Goal: Information Seeking & Learning: Learn about a topic

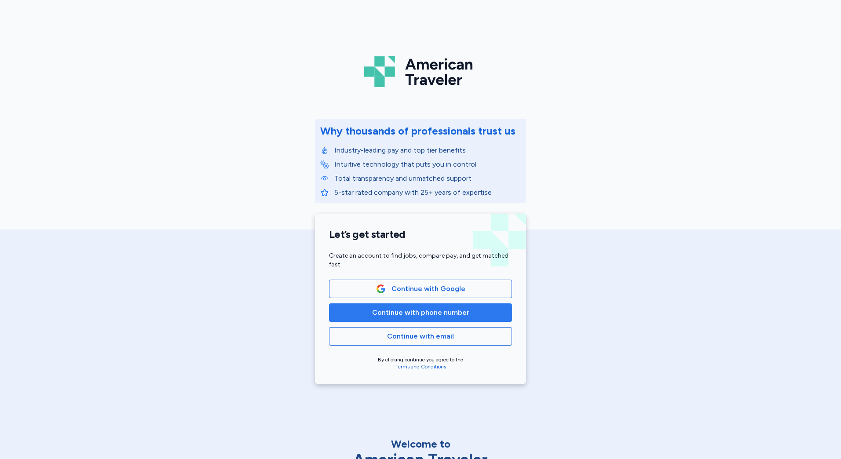
click at [396, 305] on button "Continue with phone number" at bounding box center [420, 312] width 183 height 18
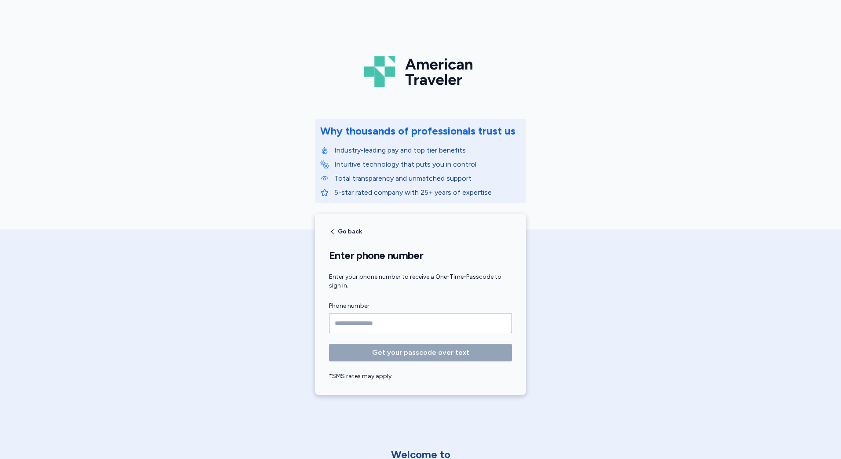
click at [390, 316] on input "Phone number" at bounding box center [420, 323] width 183 height 20
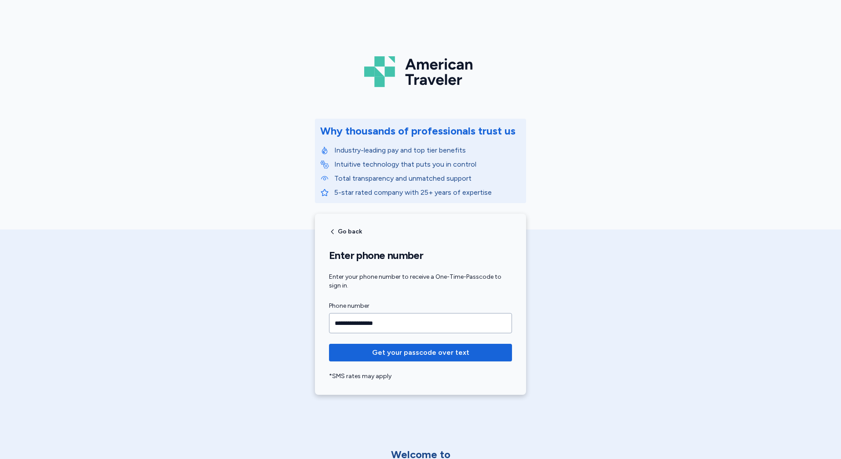
type input "**********"
click at [329, 344] on button "Get your passcode over text" at bounding box center [420, 353] width 183 height 18
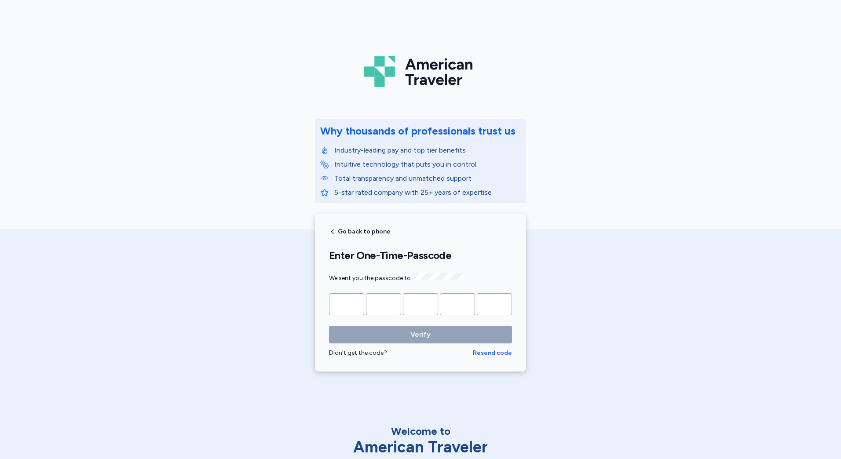
type input "*"
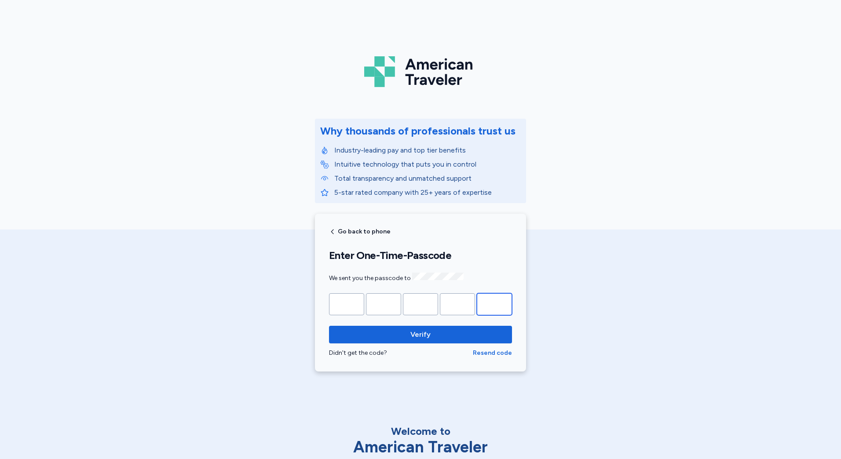
type input "*"
click at [329, 326] on button "Verify" at bounding box center [420, 335] width 183 height 18
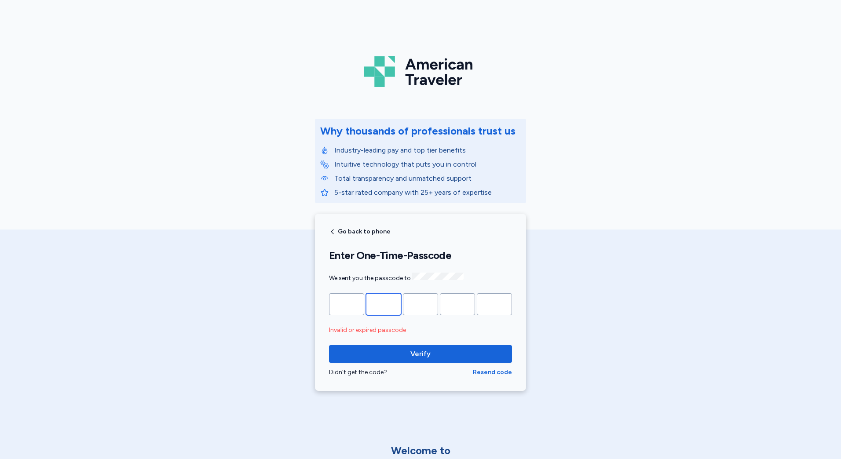
click at [382, 302] on input "*" at bounding box center [383, 304] width 35 height 22
click at [381, 349] on span "Verify" at bounding box center [420, 354] width 169 height 11
click at [482, 297] on input "*" at bounding box center [494, 304] width 35 height 22
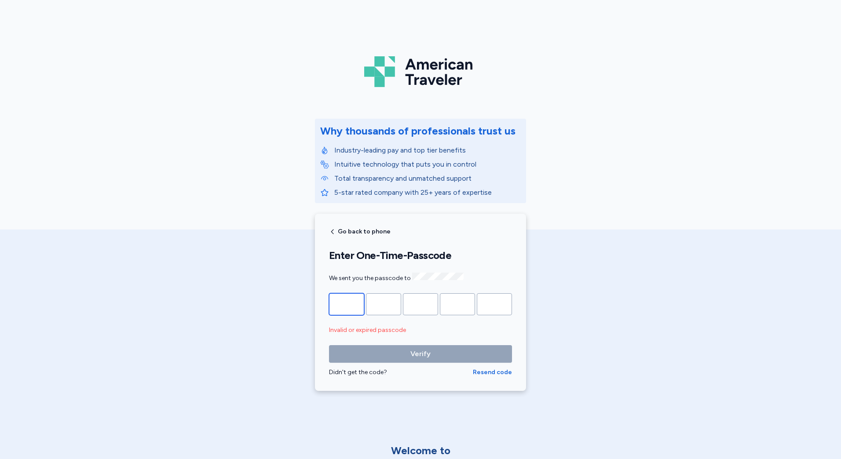
type input "*"
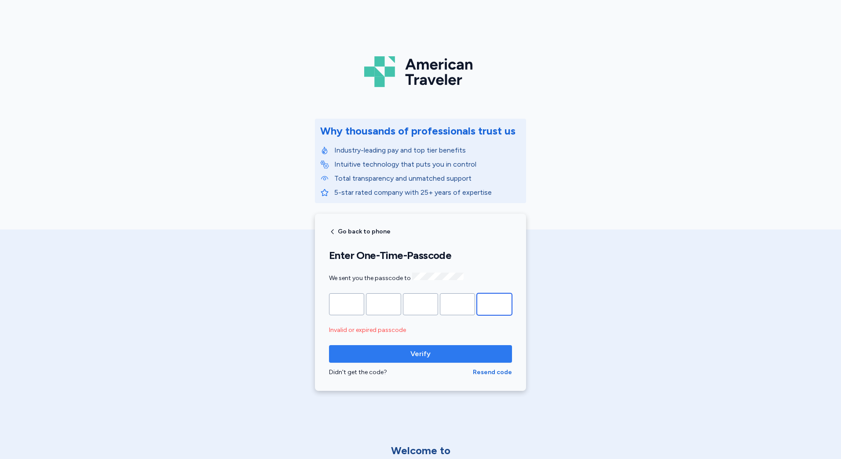
type input "*"
click at [329, 345] on button "Verify" at bounding box center [420, 354] width 183 height 18
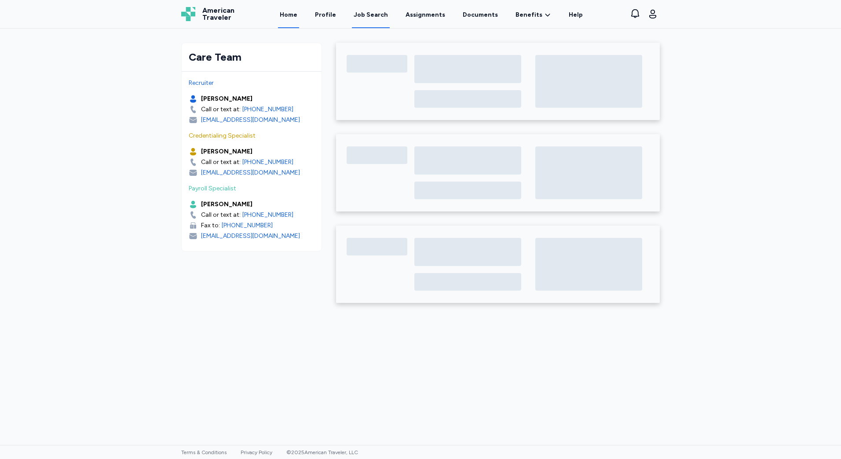
click at [383, 17] on div "Job Search" at bounding box center [371, 15] width 34 height 9
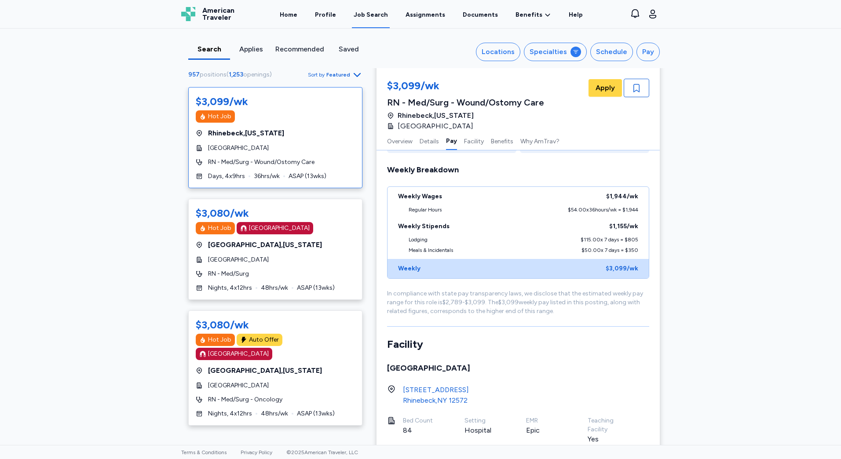
scroll to position [440, 0]
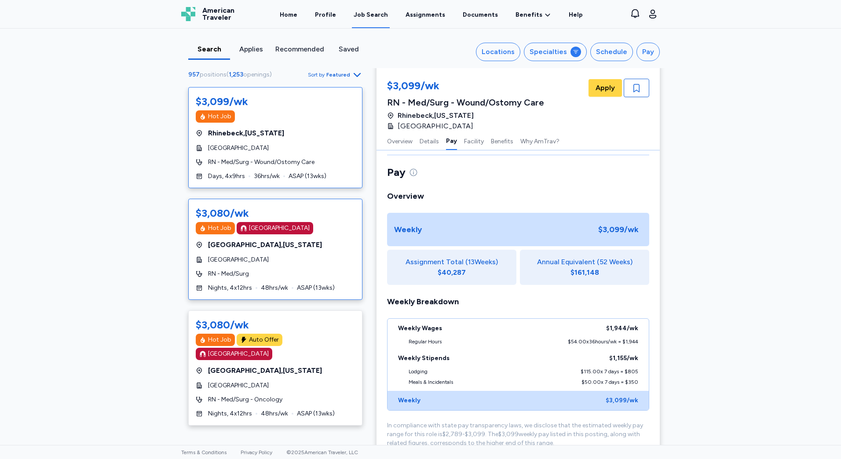
click at [322, 279] on div "$3,080/wk Hot Job [GEOGRAPHIC_DATA] [GEOGRAPHIC_DATA] , [US_STATE][GEOGRAPHIC_D…" at bounding box center [275, 249] width 174 height 101
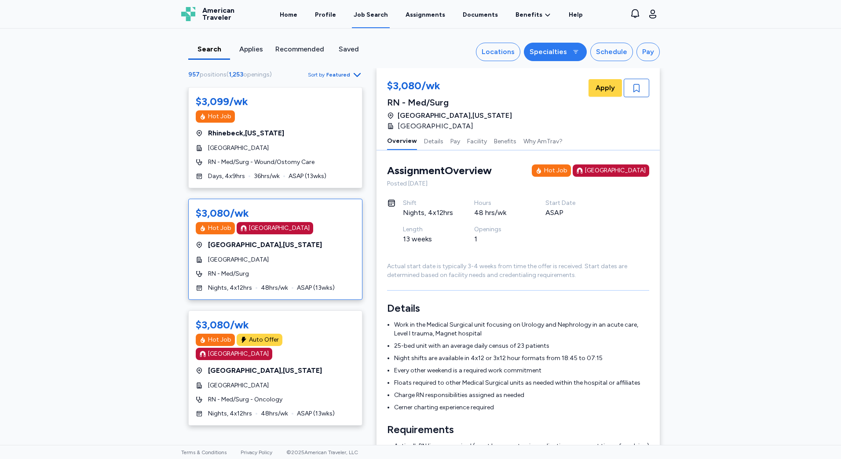
click at [542, 59] on button "Specialties" at bounding box center [555, 52] width 63 height 18
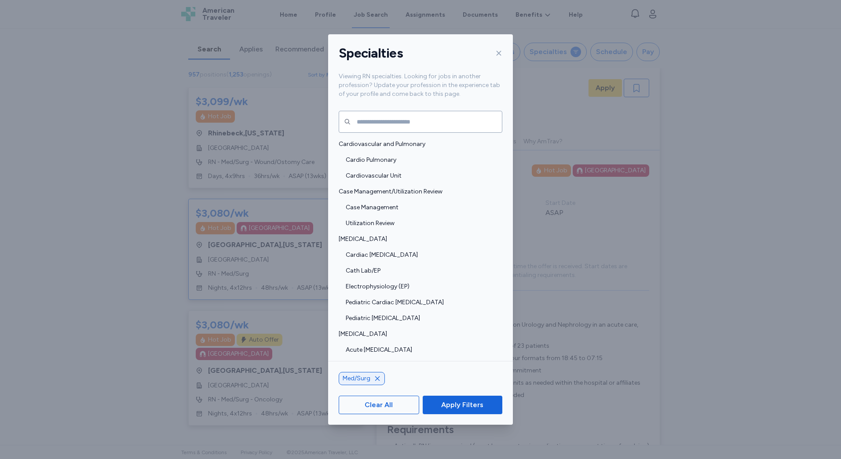
click at [489, 54] on div "Specialties" at bounding box center [420, 53] width 185 height 38
click at [598, 52] on div "Specialties Viewing RN specialties. Looking for jobs in another profession? Upd…" at bounding box center [420, 229] width 841 height 459
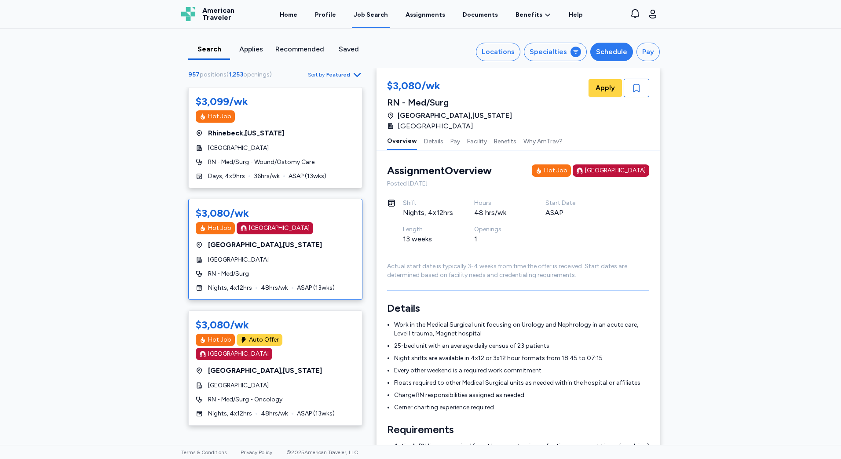
click at [601, 58] on button "Schedule" at bounding box center [611, 52] width 43 height 18
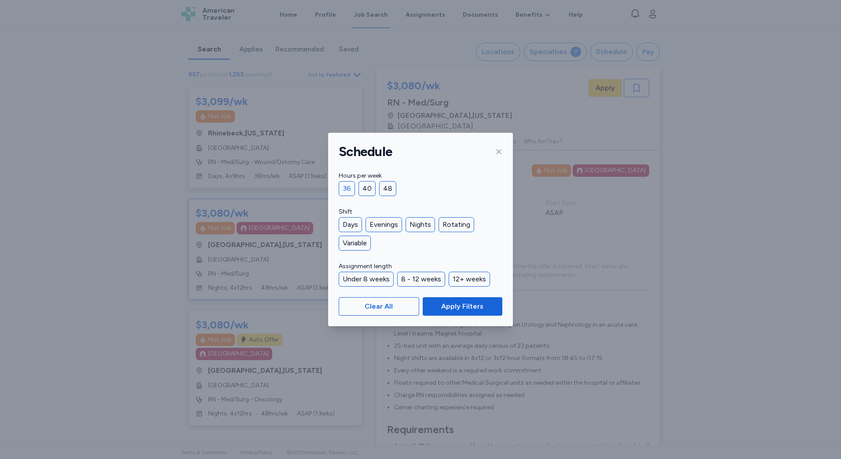
click at [353, 187] on div "36" at bounding box center [347, 188] width 16 height 15
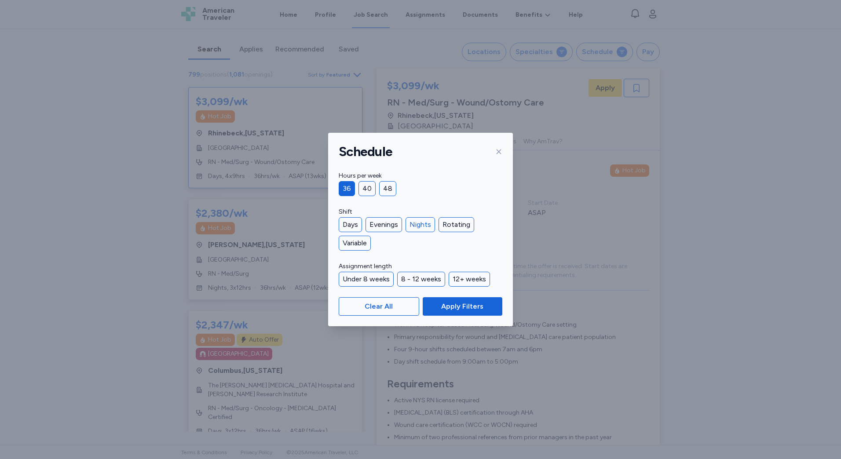
click at [423, 229] on div "Nights" at bounding box center [419, 224] width 29 height 15
click at [450, 313] on button "Apply Filters" at bounding box center [463, 306] width 80 height 18
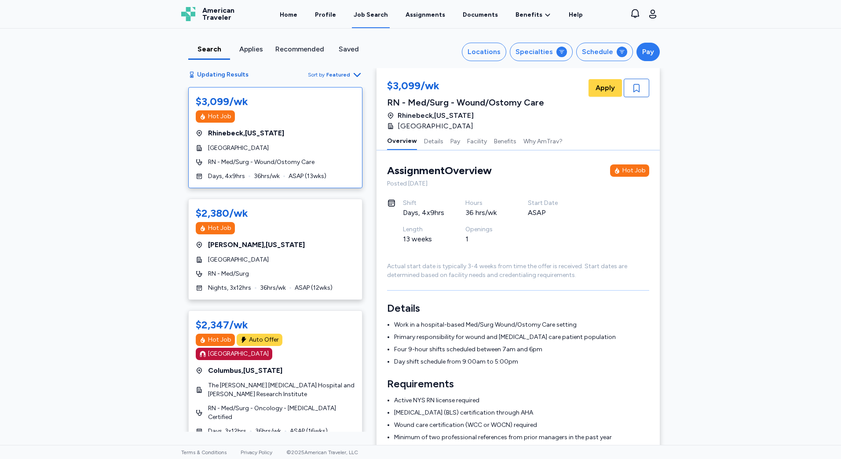
click at [648, 51] on div "Pay" at bounding box center [648, 52] width 12 height 11
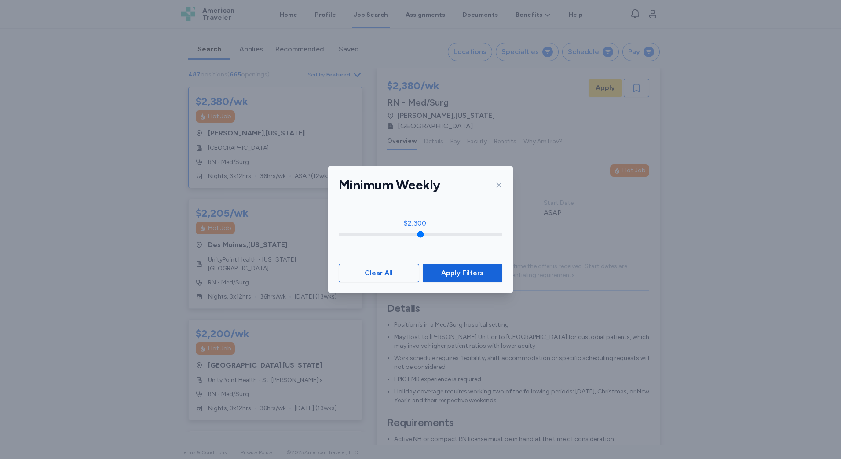
drag, startPoint x: 343, startPoint y: 233, endPoint x: 415, endPoint y: 240, distance: 72.0
type input "****"
click at [415, 236] on input "range" at bounding box center [421, 235] width 164 height 4
click at [443, 273] on span "Apply Filters" at bounding box center [462, 273] width 42 height 11
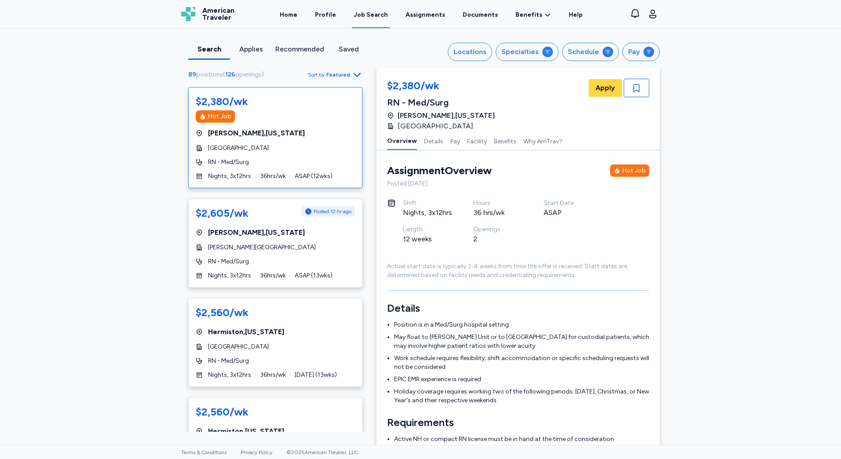
click at [255, 186] on div "$2,380/wk Hot Job Keene , [US_STATE][GEOGRAPHIC_DATA] RN - Med/Surg Nights, 3x1…" at bounding box center [275, 137] width 174 height 101
click at [267, 174] on span "36 hrs/wk" at bounding box center [273, 176] width 26 height 9
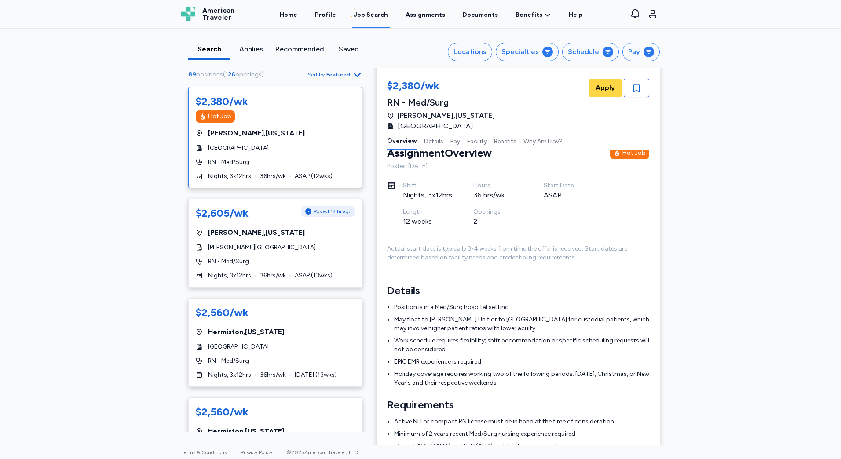
scroll to position [89, 0]
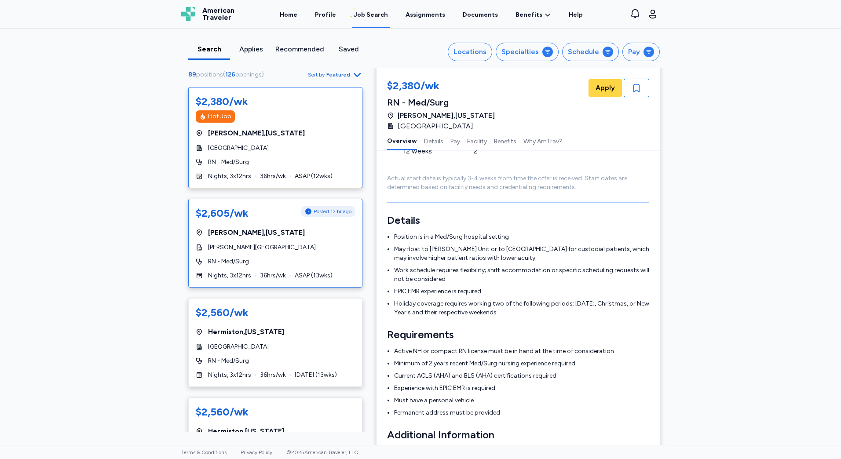
click at [281, 276] on span "36 hrs/wk" at bounding box center [273, 275] width 26 height 9
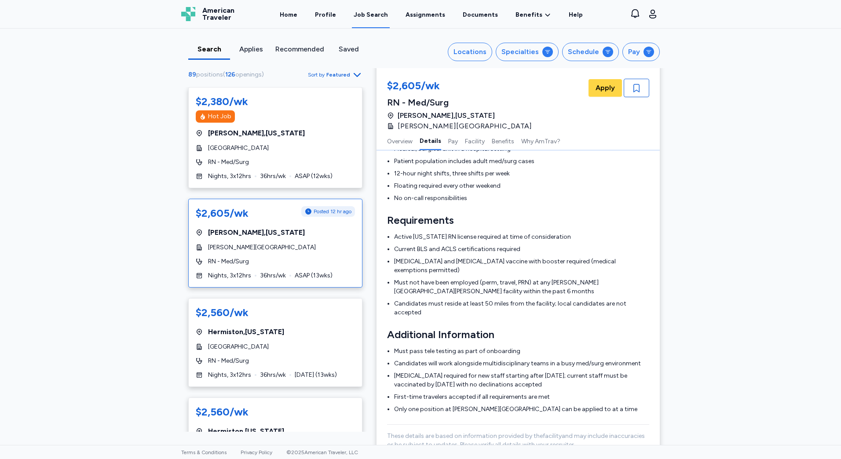
scroll to position [265, 0]
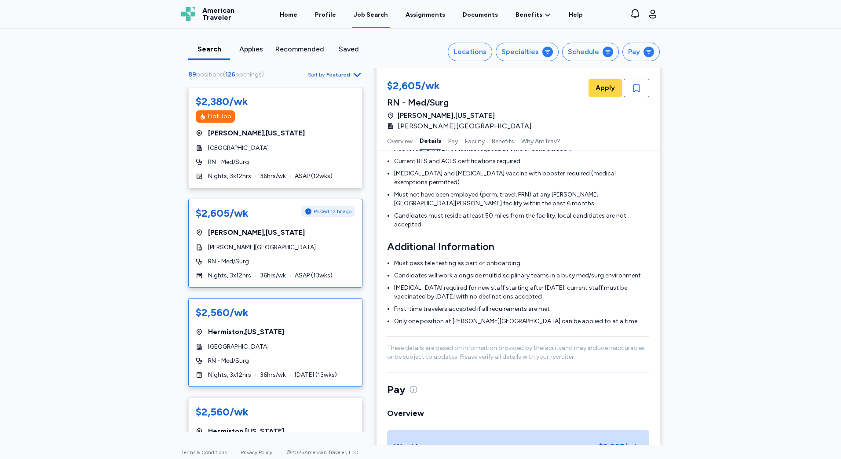
click at [303, 316] on div "$2,560/wk" at bounding box center [275, 313] width 159 height 14
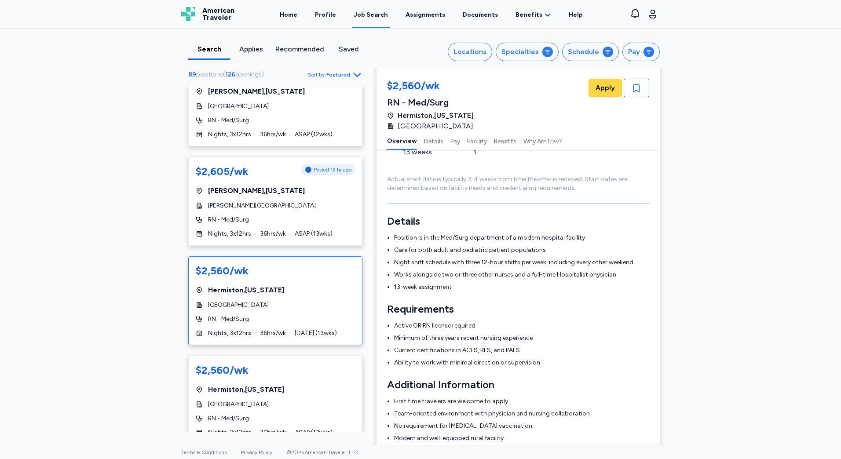
scroll to position [88, 0]
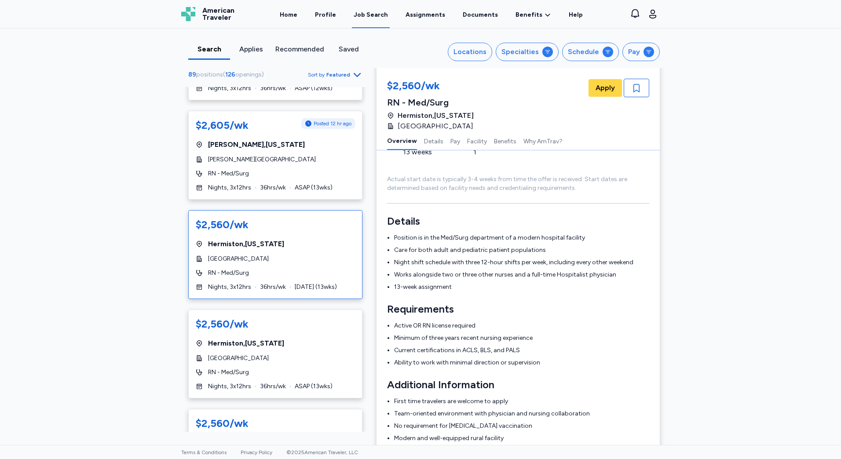
click at [306, 340] on div "[GEOGRAPHIC_DATA] , [US_STATE]" at bounding box center [275, 343] width 159 height 11
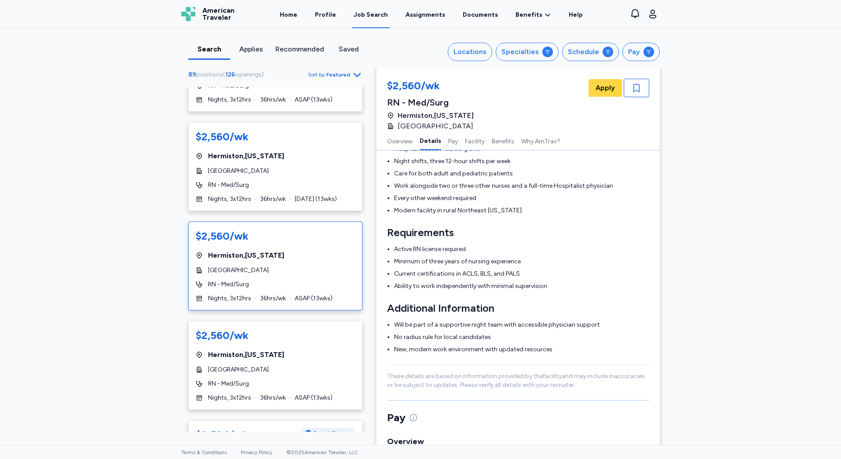
scroll to position [264, 0]
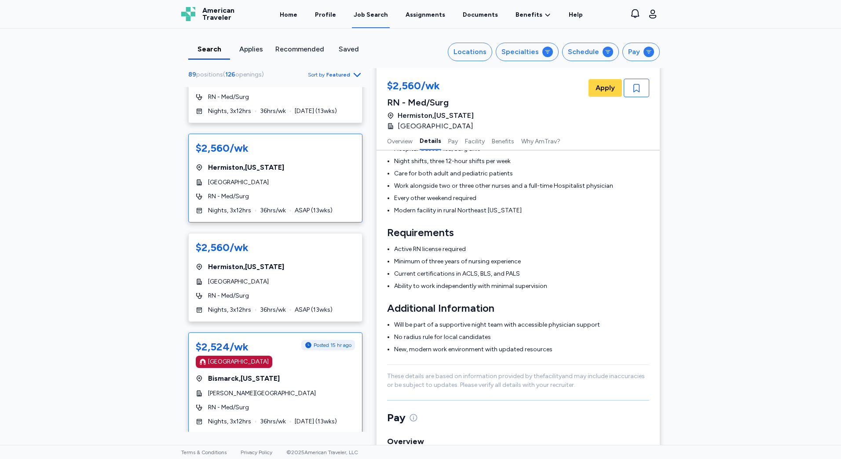
click at [315, 381] on div "[GEOGRAPHIC_DATA] , [US_STATE]" at bounding box center [275, 378] width 159 height 11
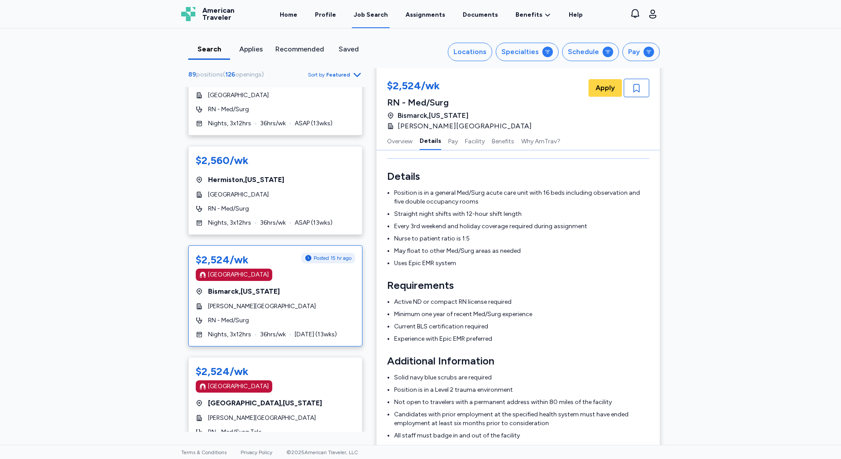
scroll to position [352, 0]
click at [306, 369] on div "$2,524/wk" at bounding box center [275, 371] width 159 height 14
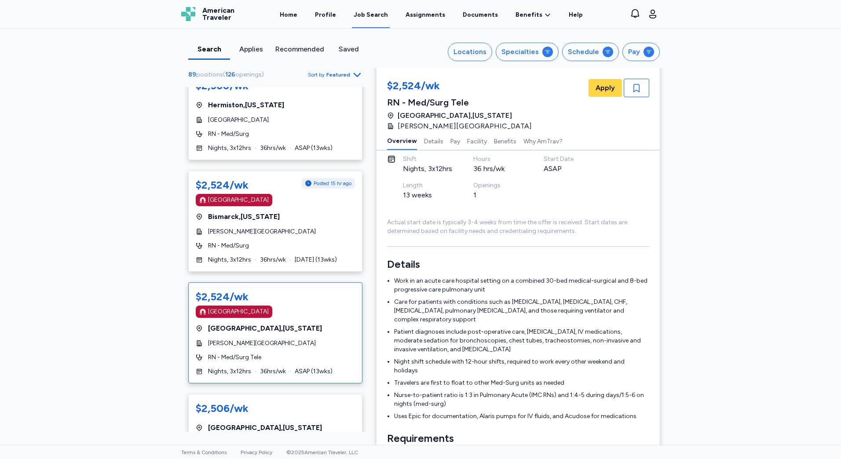
scroll to position [484, 0]
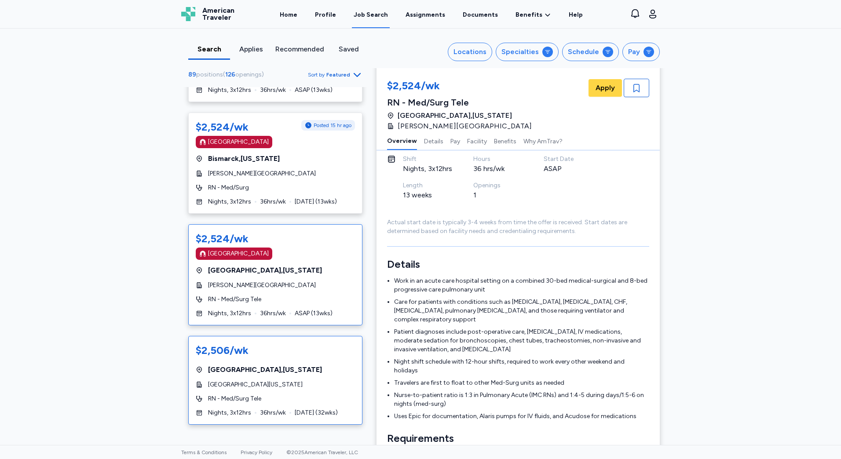
click at [321, 351] on div "$2,506/wk" at bounding box center [275, 350] width 159 height 14
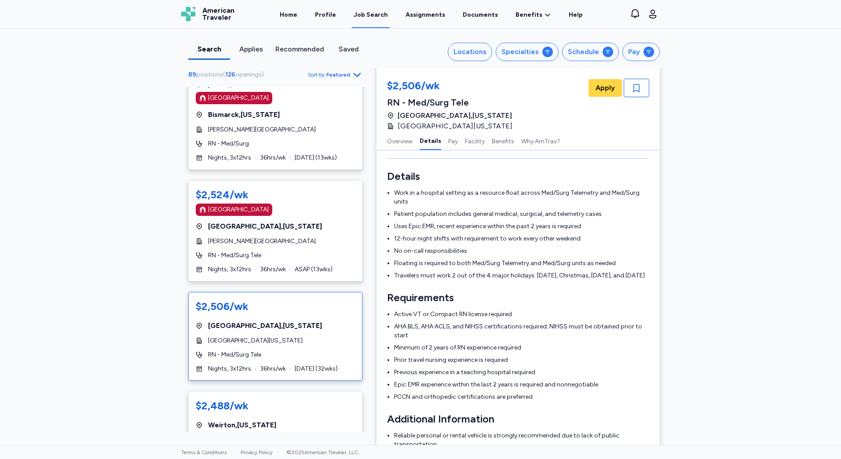
scroll to position [616, 0]
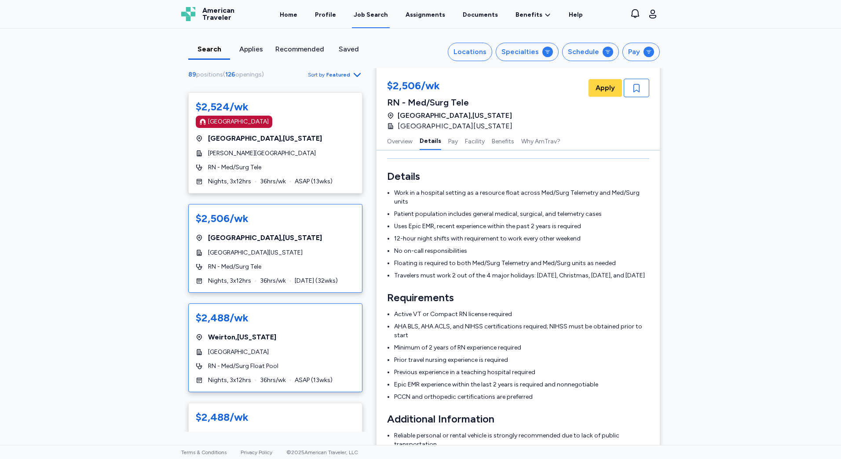
click at [332, 351] on div "[GEOGRAPHIC_DATA]" at bounding box center [275, 352] width 159 height 9
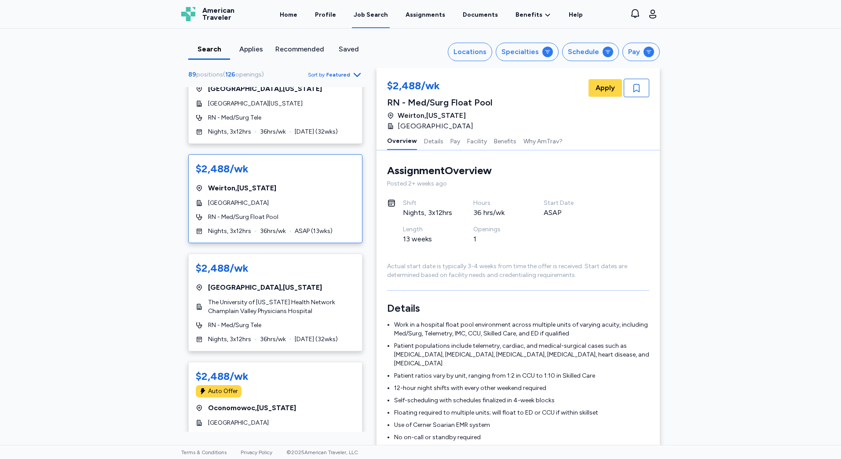
scroll to position [923, 0]
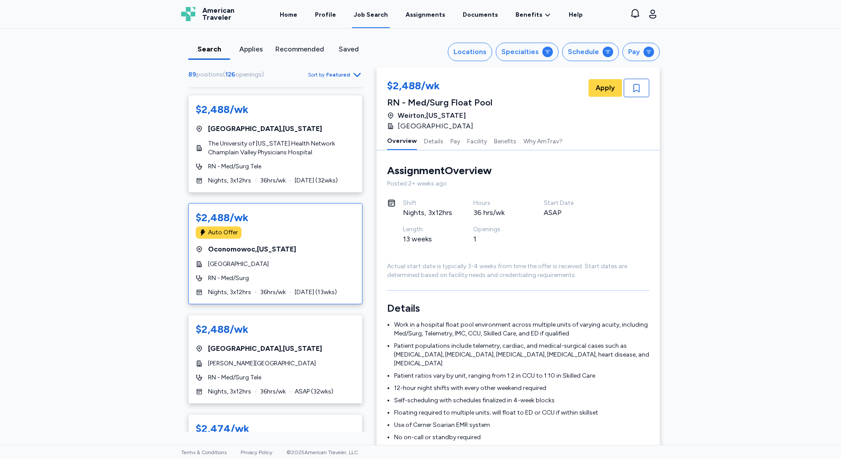
click at [333, 268] on div "[GEOGRAPHIC_DATA]" at bounding box center [275, 264] width 159 height 9
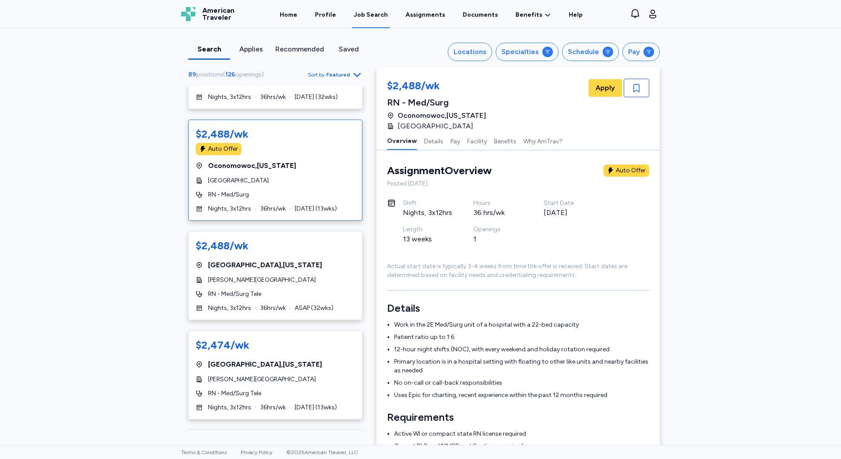
scroll to position [1099, 0]
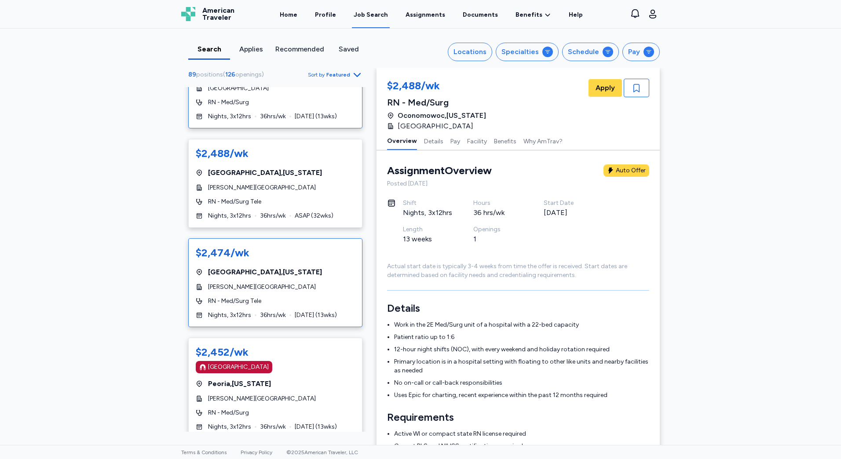
click at [315, 280] on div "$2,474/wk [GEOGRAPHIC_DATA] , [US_STATE] [PERSON_NAME][GEOGRAPHIC_DATA] RN - Me…" at bounding box center [275, 282] width 174 height 89
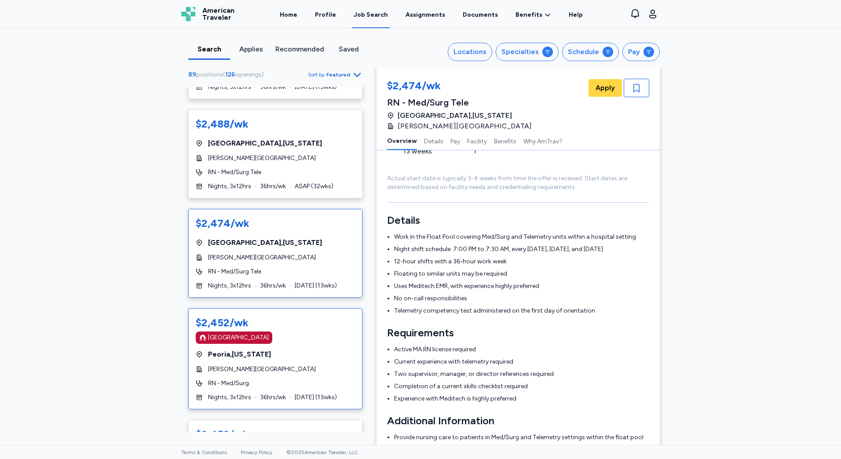
scroll to position [1143, 0]
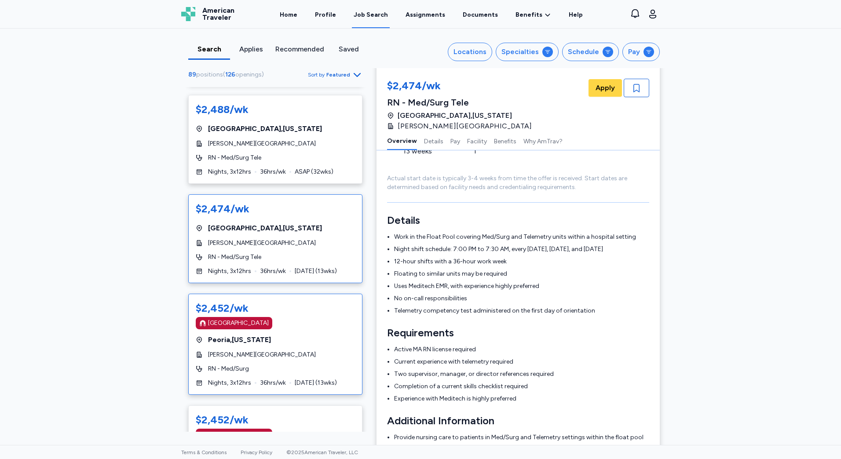
click at [325, 319] on div "[GEOGRAPHIC_DATA]" at bounding box center [275, 323] width 159 height 12
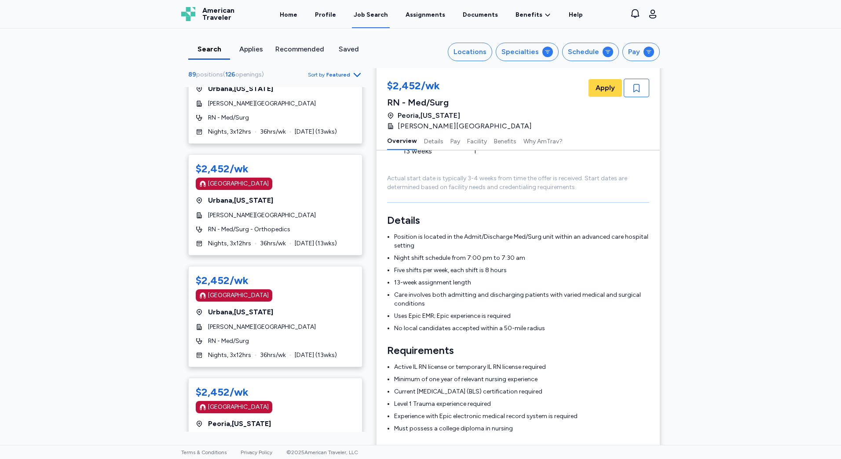
scroll to position [1847, 0]
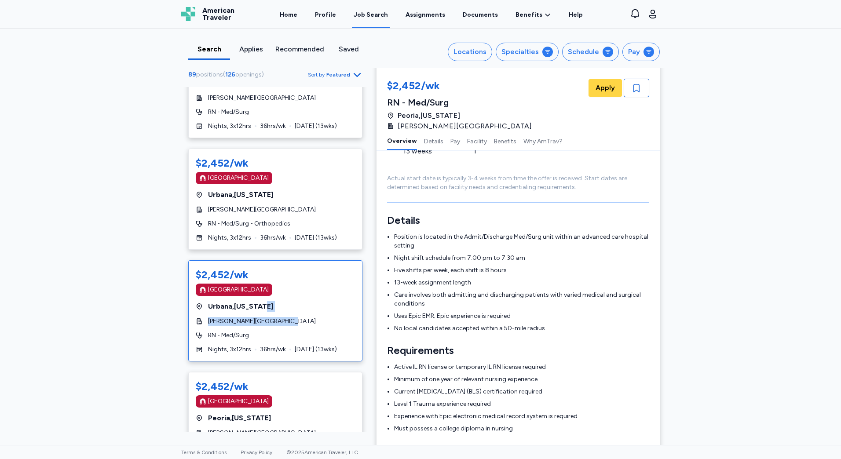
click at [282, 302] on div "$2,452/wk [GEOGRAPHIC_DATA] [GEOGRAPHIC_DATA] , [US_STATE] [PERSON_NAME] Founda…" at bounding box center [275, 310] width 174 height 101
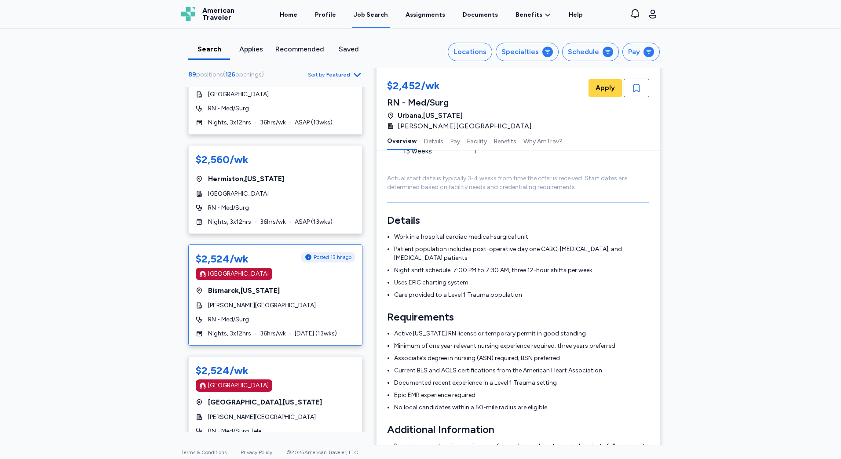
click at [302, 310] on div "$2,524/wk Posted 15 hr ago [GEOGRAPHIC_DATA] [GEOGRAPHIC_DATA] , [US_STATE] [PE…" at bounding box center [275, 294] width 174 height 101
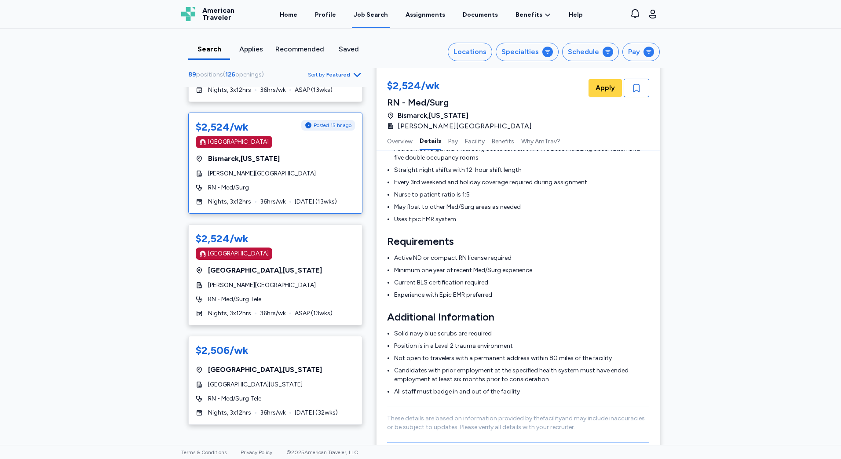
scroll to position [133, 0]
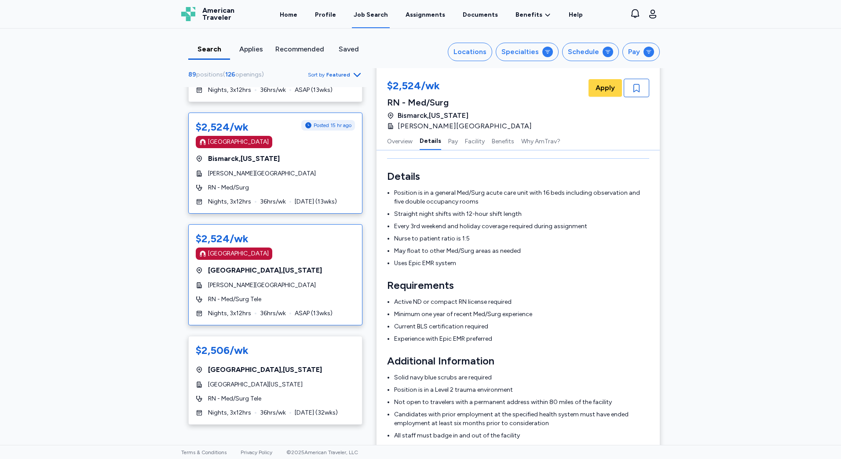
click at [321, 297] on div "RN - Med/Surg Tele" at bounding box center [275, 299] width 159 height 9
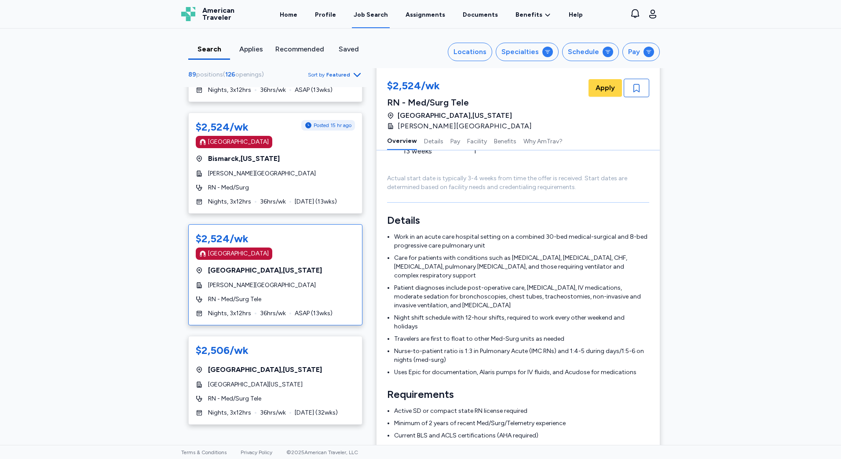
scroll to position [177, 0]
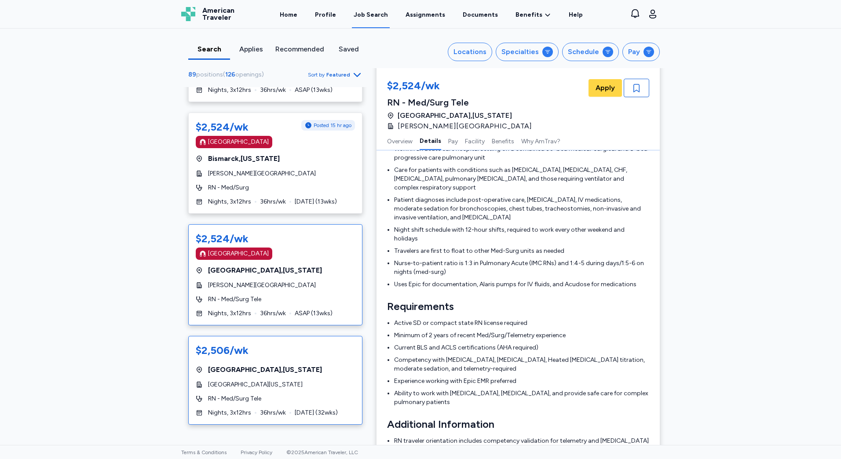
click at [300, 385] on span "[GEOGRAPHIC_DATA][US_STATE]" at bounding box center [255, 384] width 95 height 9
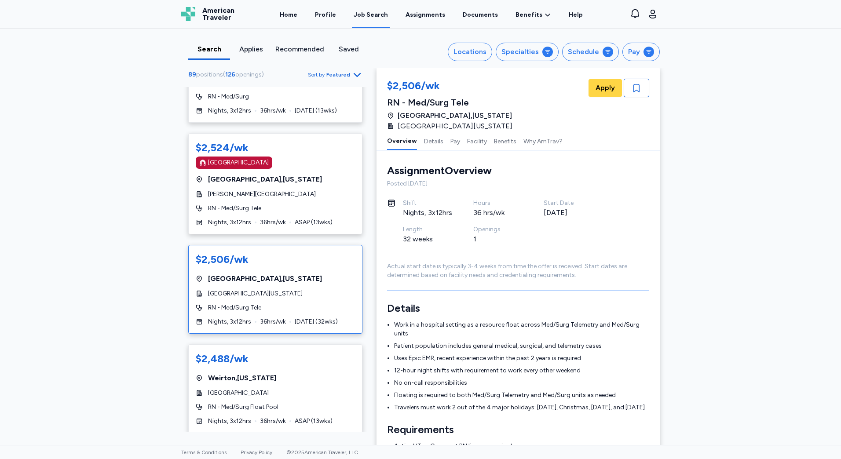
scroll to position [703, 0]
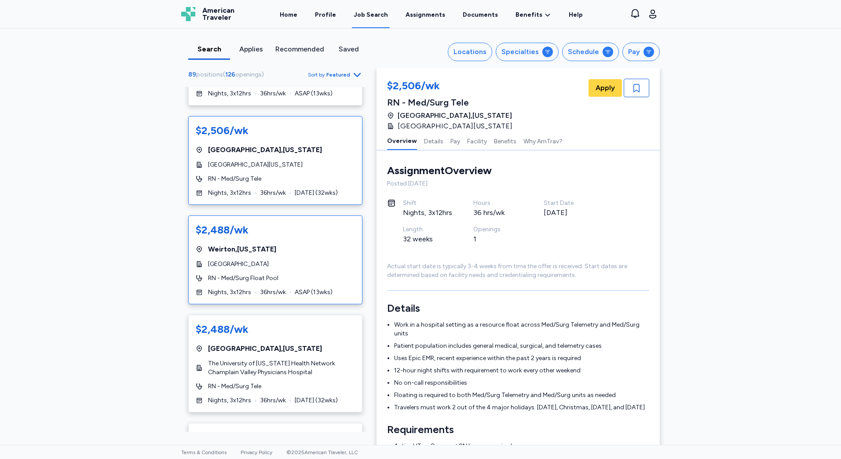
click at [305, 283] on div "$2,488/wk [GEOGRAPHIC_DATA] , [US_STATE][GEOGRAPHIC_DATA] RN - Med/Surg Float P…" at bounding box center [275, 259] width 174 height 89
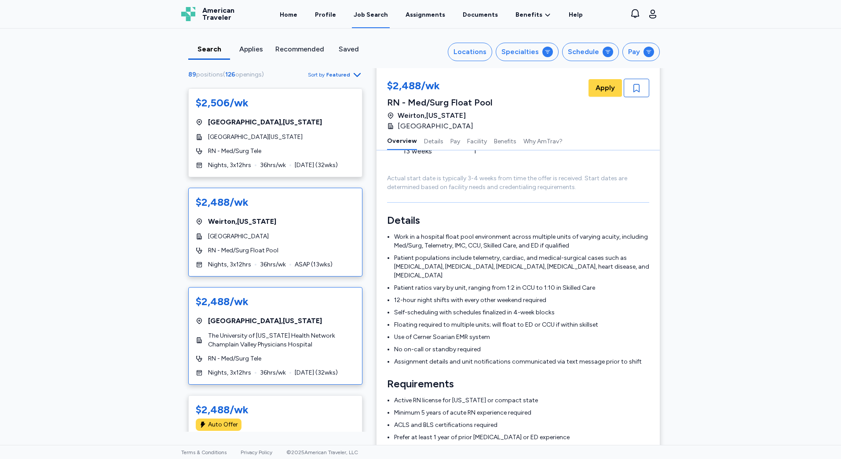
scroll to position [791, 0]
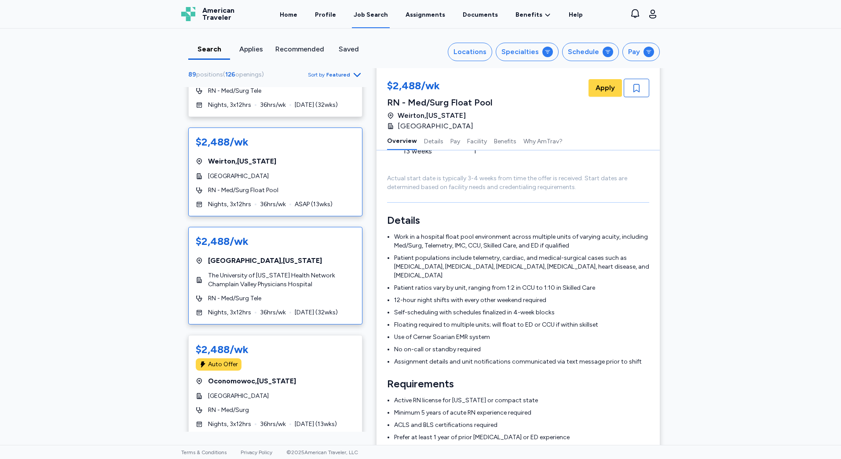
click at [305, 288] on span "The University of [US_STATE] Health Network Champlain Valley Physicians Hospital" at bounding box center [281, 280] width 147 height 18
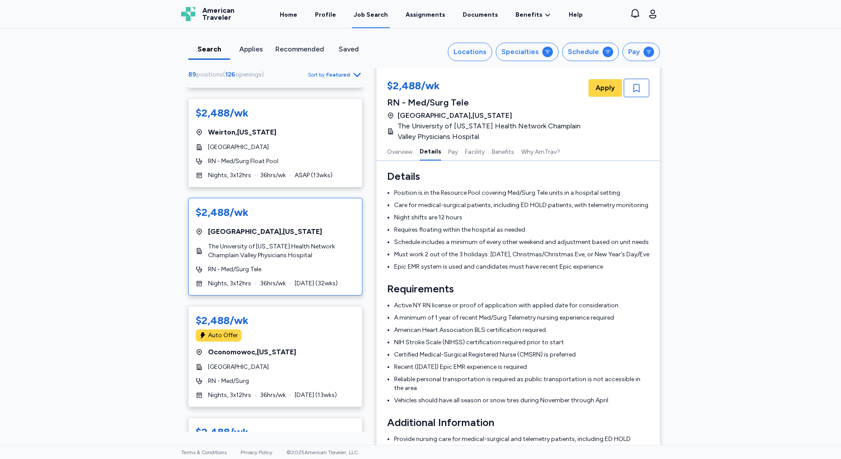
scroll to position [835, 0]
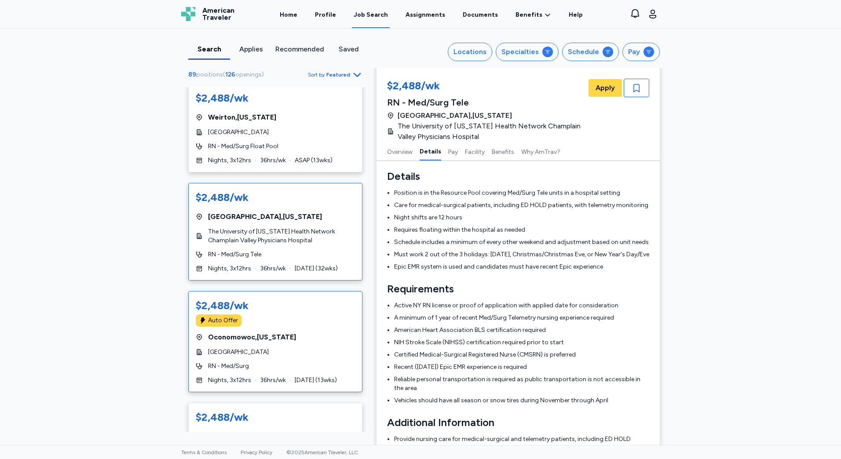
click at [288, 298] on div "$2,488/wk Auto Offer Oconomowoc , [US_STATE] [GEOGRAPHIC_DATA] RN - Med/Surg Ni…" at bounding box center [275, 341] width 174 height 101
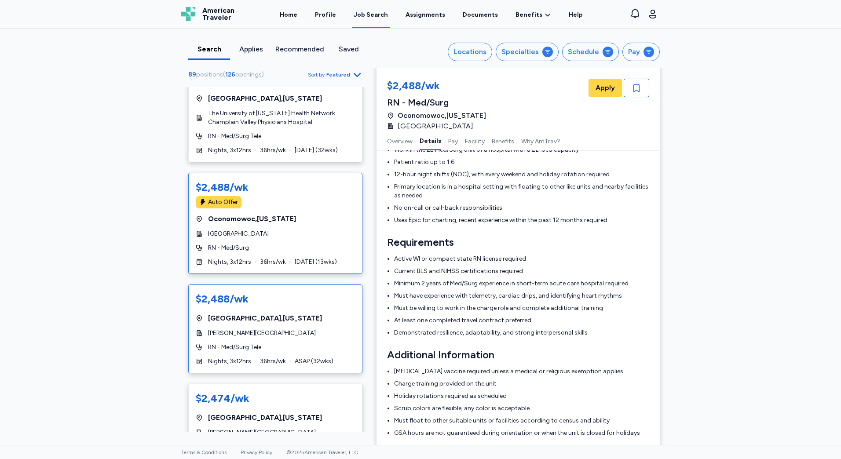
scroll to position [967, 0]
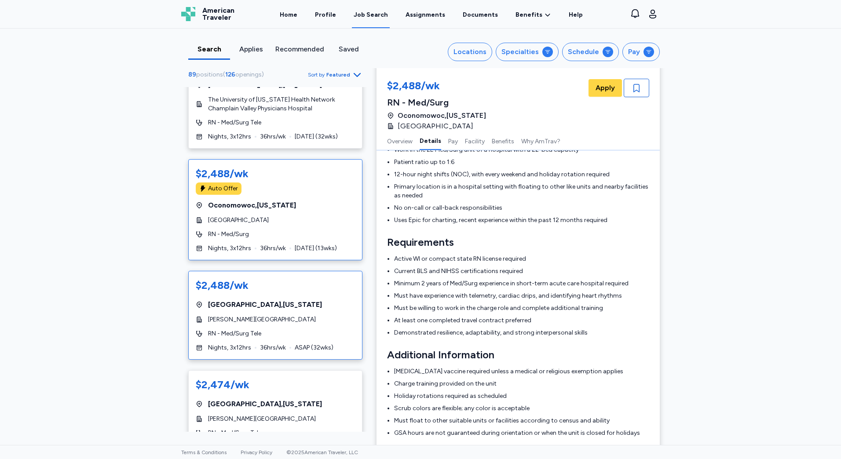
click at [308, 321] on div "[PERSON_NAME][GEOGRAPHIC_DATA]" at bounding box center [275, 319] width 159 height 9
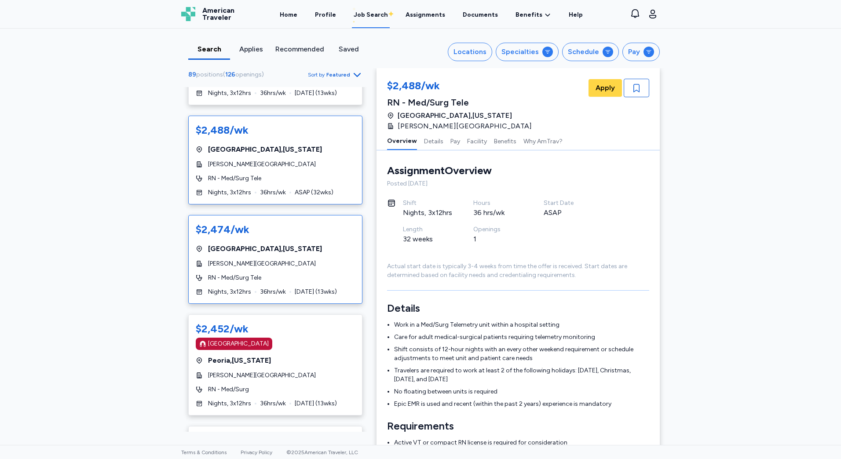
scroll to position [1231, 0]
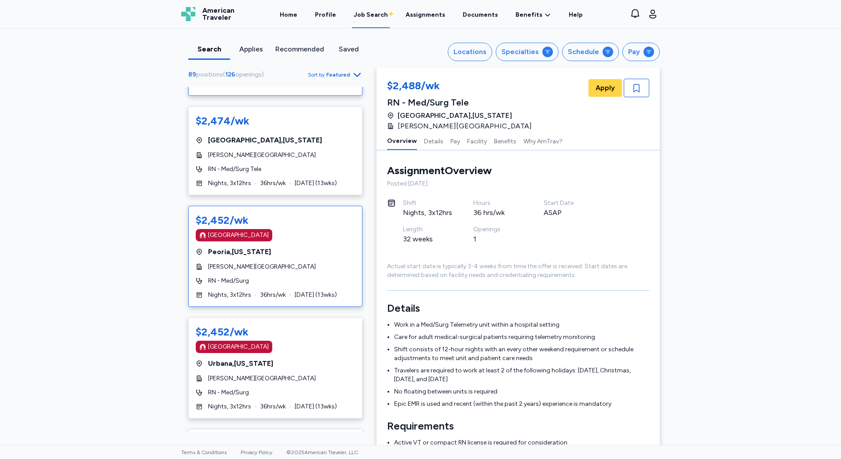
click at [296, 280] on div "RN - Med/Surg" at bounding box center [275, 281] width 159 height 9
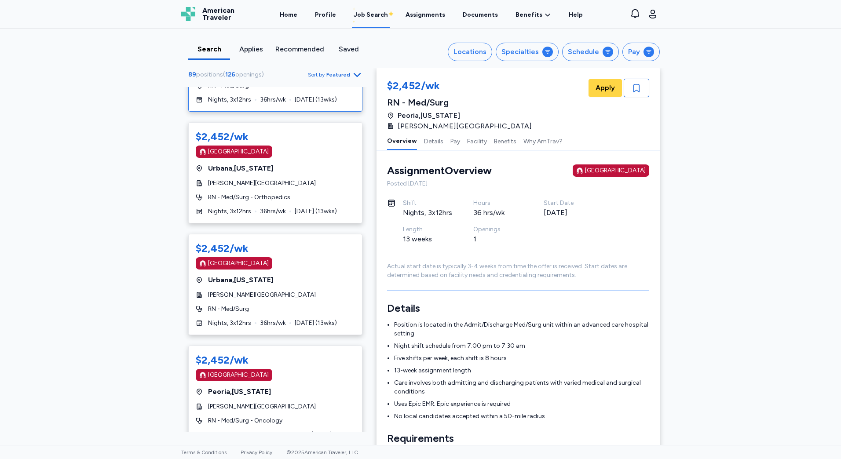
scroll to position [1935, 0]
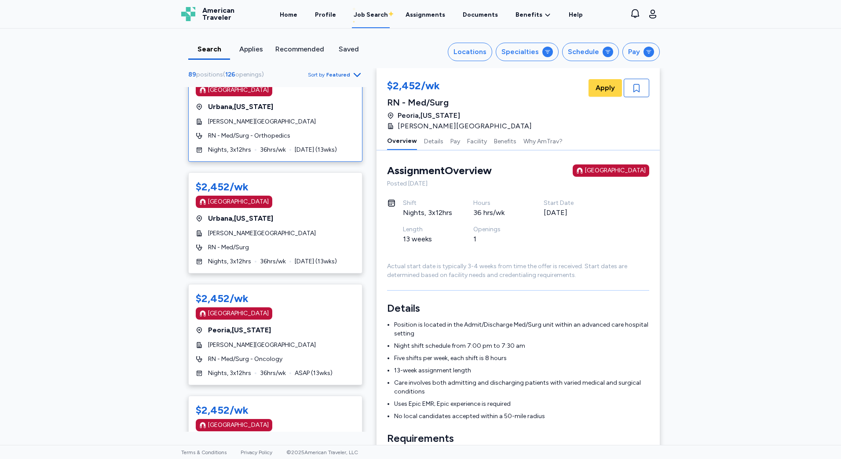
click at [270, 105] on div "[GEOGRAPHIC_DATA] , [US_STATE]" at bounding box center [275, 107] width 159 height 11
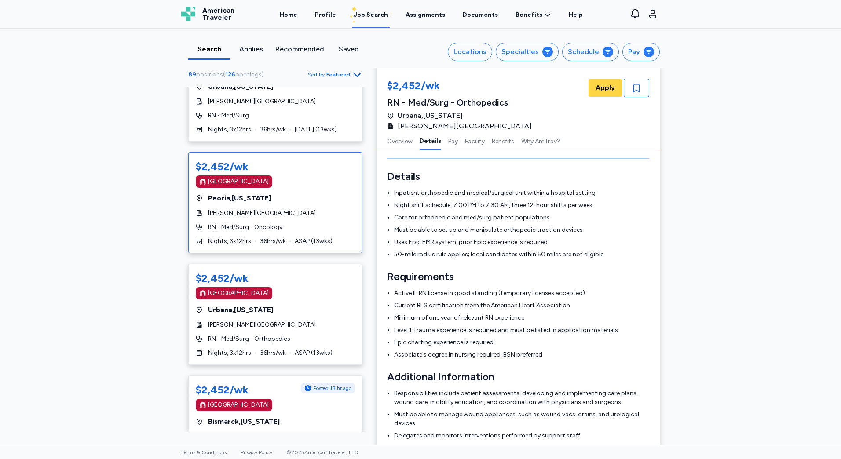
scroll to position [2110, 0]
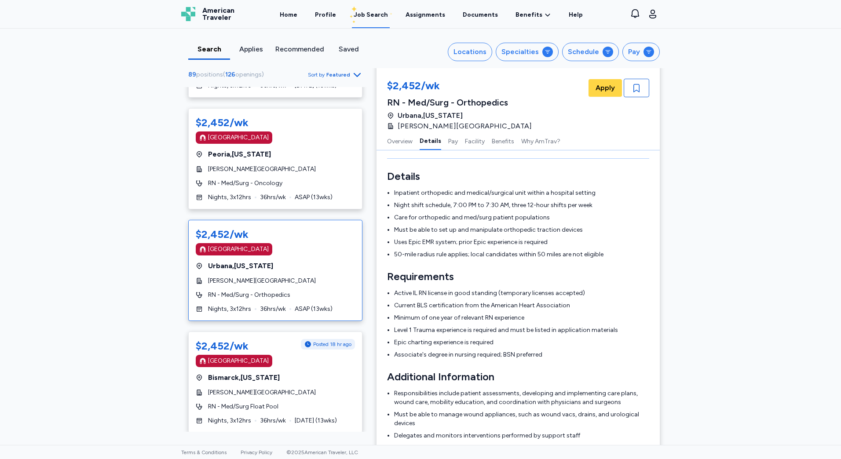
click at [340, 275] on div "$2,452/wk [GEOGRAPHIC_DATA] [GEOGRAPHIC_DATA] , [US_STATE] [PERSON_NAME] Founda…" at bounding box center [275, 270] width 174 height 101
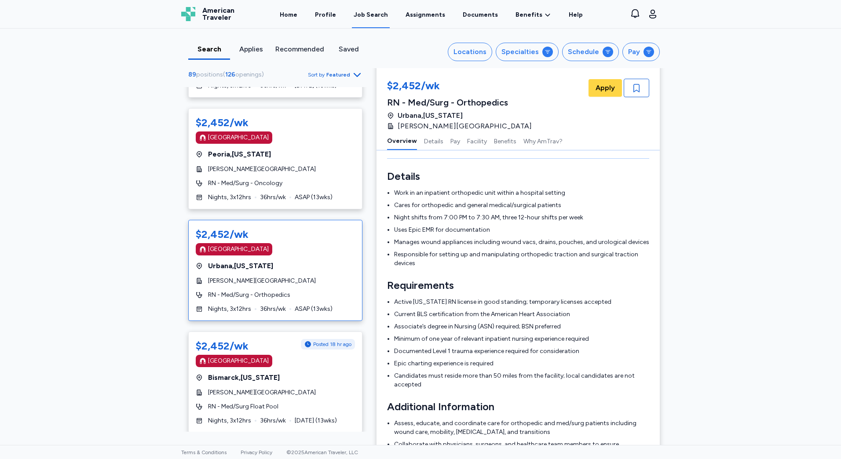
scroll to position [1, 0]
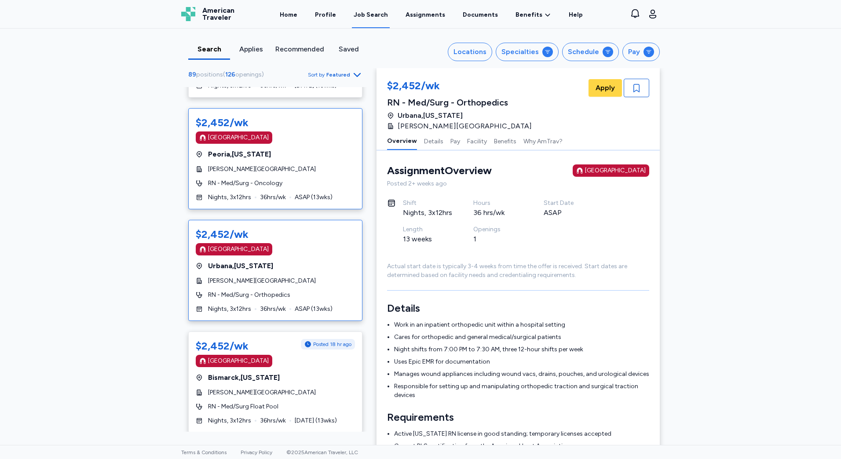
click at [319, 192] on div "$2,452/wk [GEOGRAPHIC_DATA] [GEOGRAPHIC_DATA] , [US_STATE] [PERSON_NAME][GEOGRA…" at bounding box center [275, 158] width 174 height 101
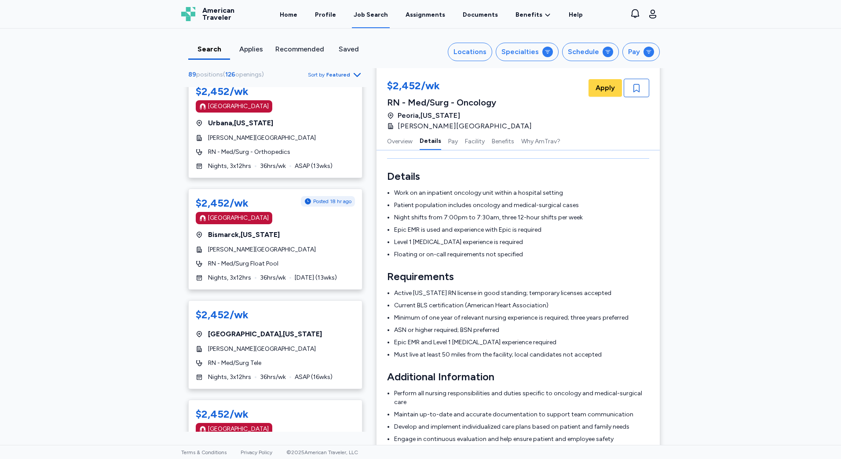
scroll to position [2286, 0]
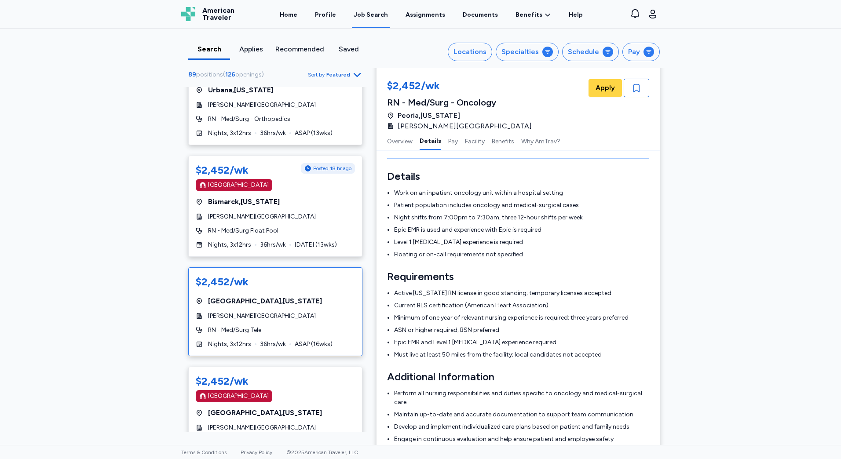
click at [276, 287] on div "$2,452/wk" at bounding box center [275, 282] width 159 height 14
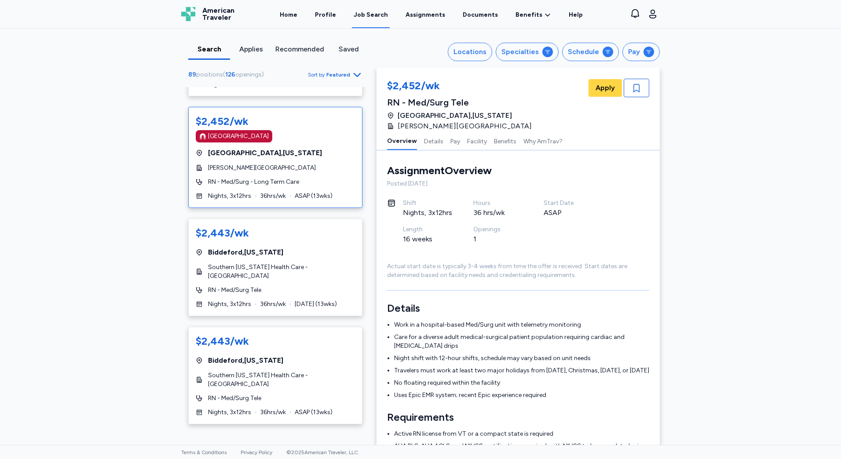
scroll to position [2770, 0]
click at [303, 201] on div "$2,452/wk [GEOGRAPHIC_DATA] [GEOGRAPHIC_DATA] , [US_STATE][GEOGRAPHIC_DATA][PER…" at bounding box center [275, 156] width 174 height 101
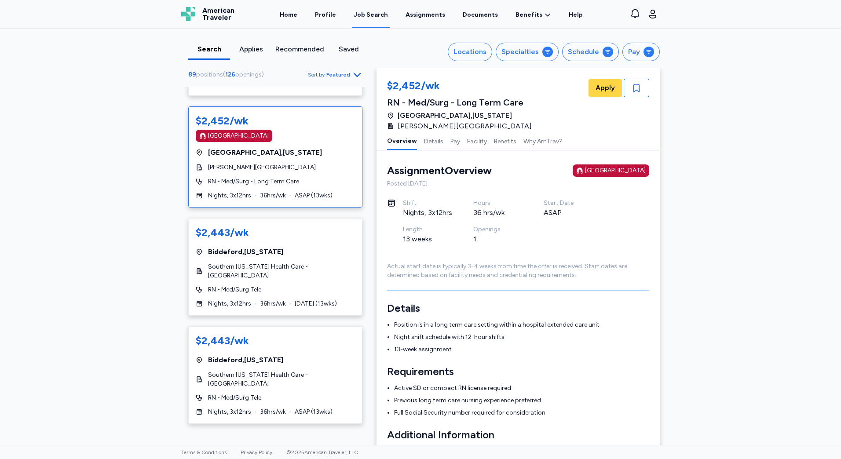
scroll to position [133, 0]
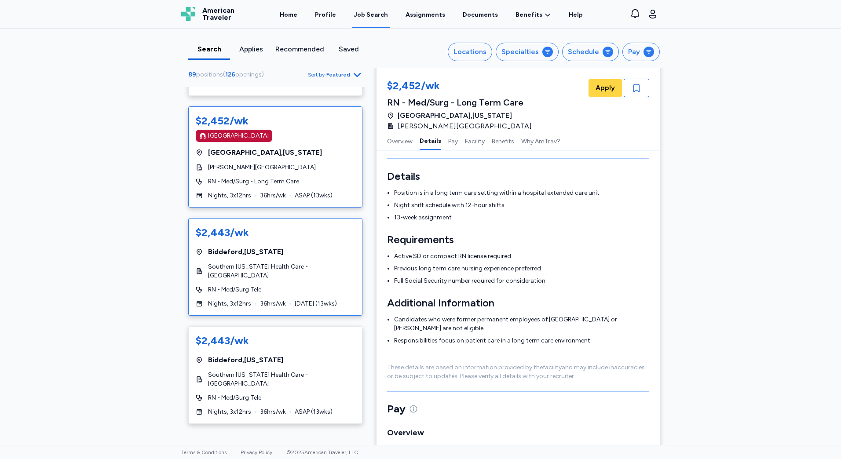
click at [277, 280] on span "Southern [US_STATE] Health Care - [GEOGRAPHIC_DATA]" at bounding box center [281, 271] width 147 height 18
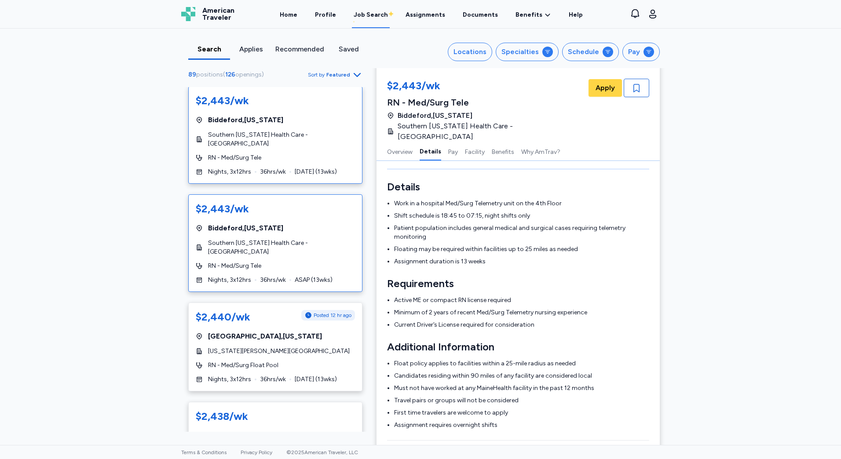
click at [296, 270] on div "RN - Med/Surg Tele" at bounding box center [275, 266] width 159 height 9
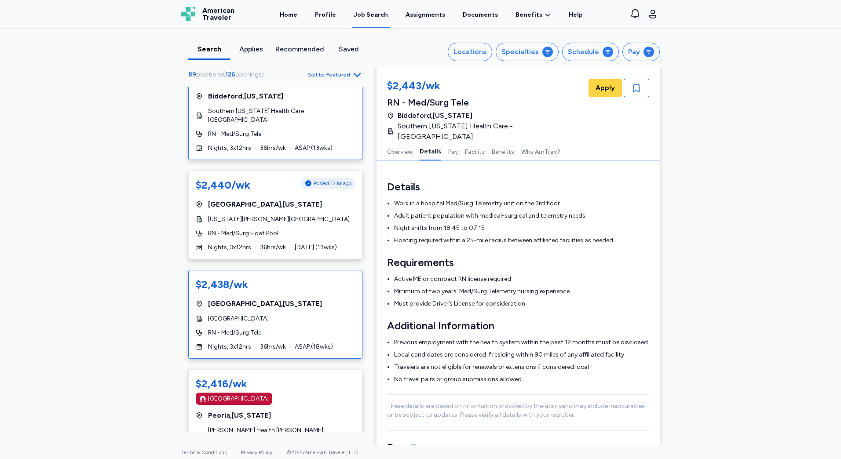
click at [302, 292] on div "$2,438/wk" at bounding box center [275, 284] width 159 height 14
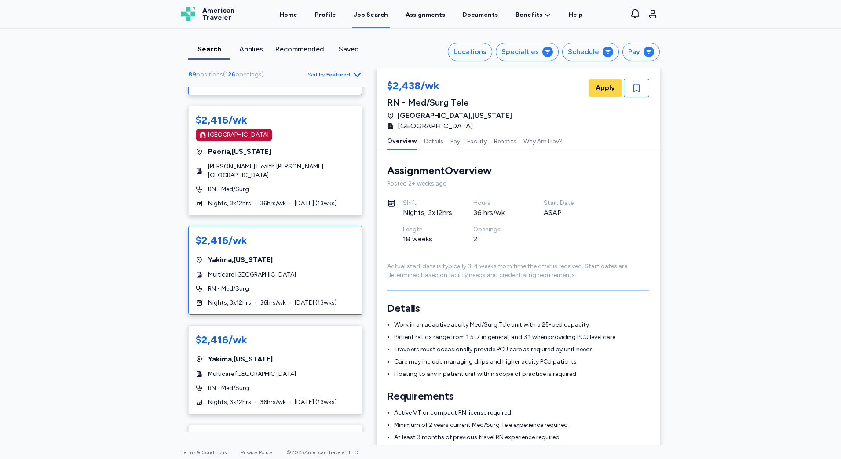
click at [294, 266] on div "$2,416/wk Yakima , [US_STATE] Multicare [GEOGRAPHIC_DATA] RN - Med/Surg Nights,…" at bounding box center [275, 270] width 174 height 89
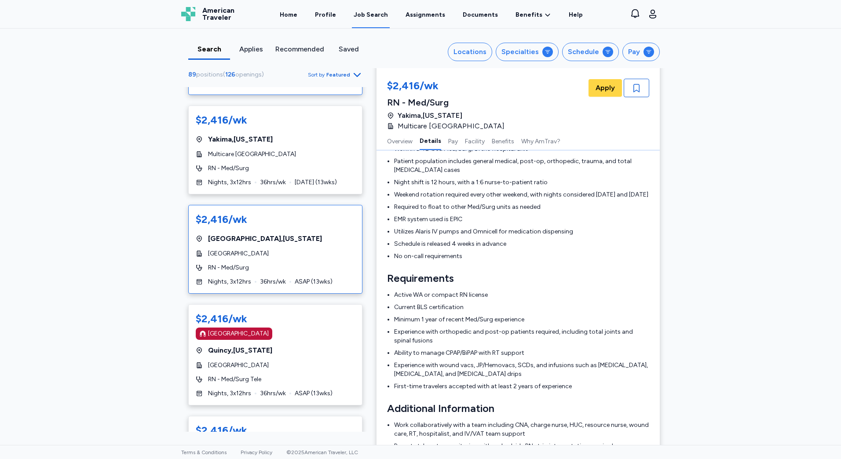
scroll to position [3561, 0]
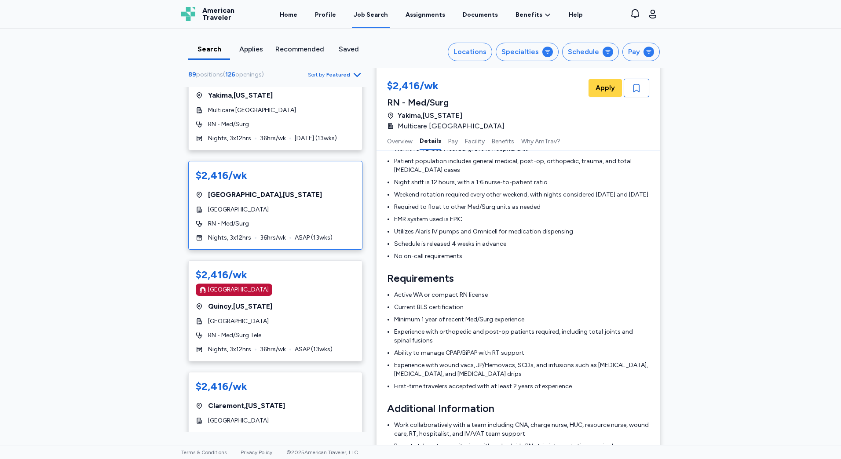
click at [327, 279] on div "$2,416/wk" at bounding box center [275, 275] width 159 height 14
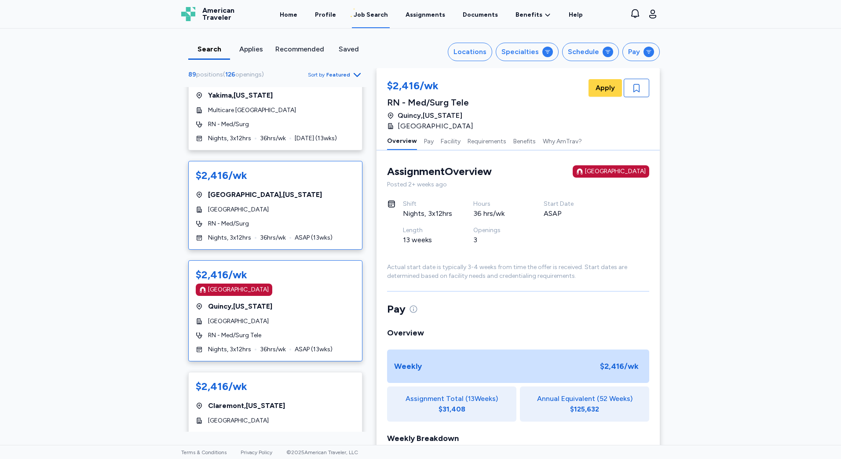
click at [311, 228] on div "RN - Med/Surg" at bounding box center [275, 223] width 159 height 9
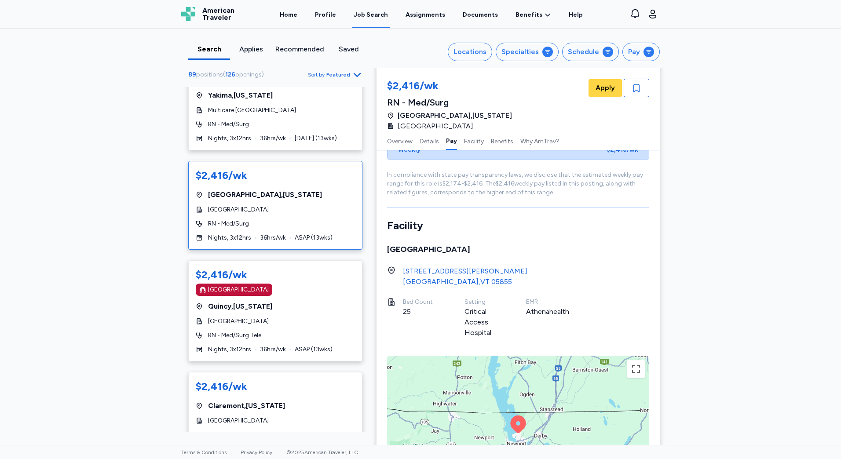
scroll to position [704, 0]
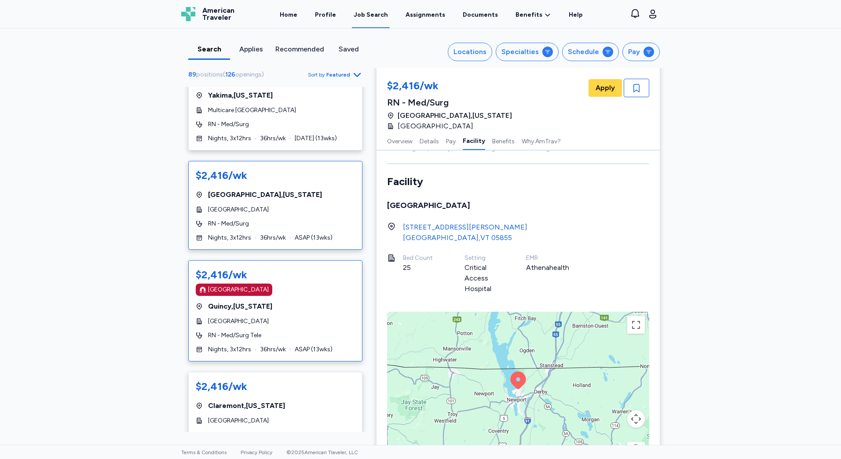
click at [318, 281] on div "$2,416/wk" at bounding box center [275, 275] width 159 height 14
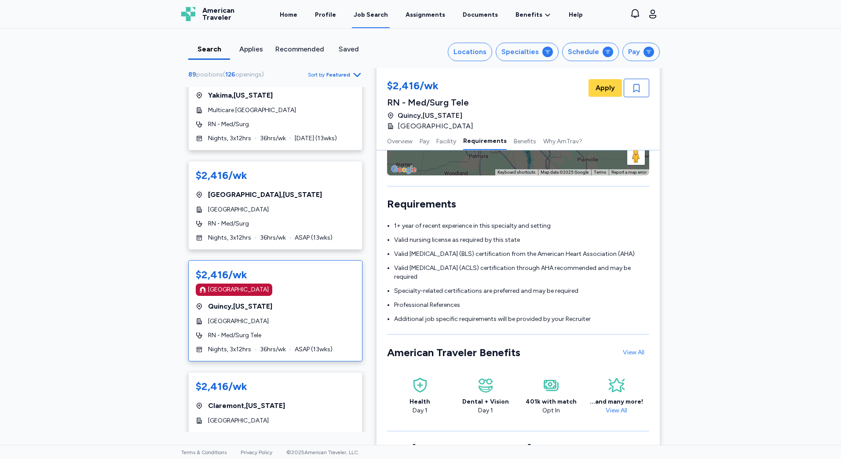
scroll to position [912, 0]
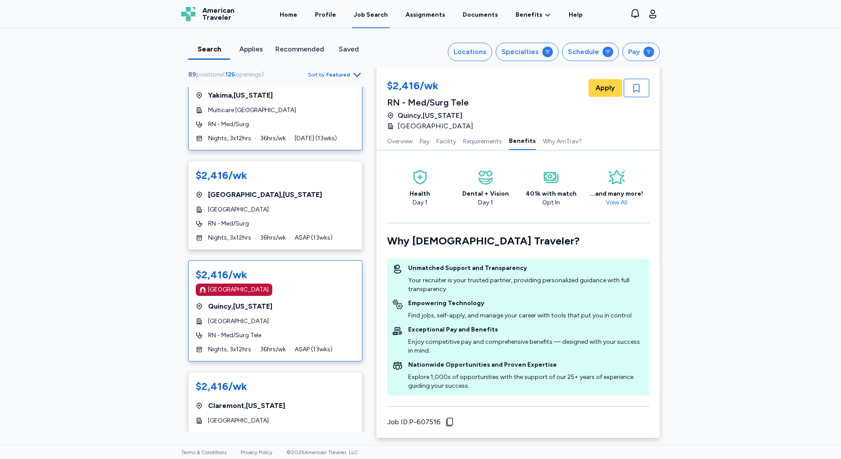
click at [323, 134] on div "$2,416/wk Yakima , [US_STATE] Multicare [GEOGRAPHIC_DATA] RN - Med/Surg Nights,…" at bounding box center [275, 106] width 174 height 89
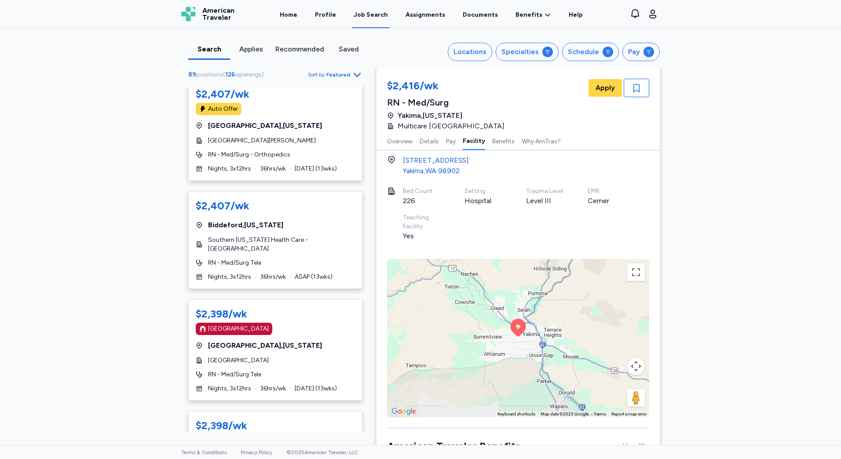
scroll to position [3957, 0]
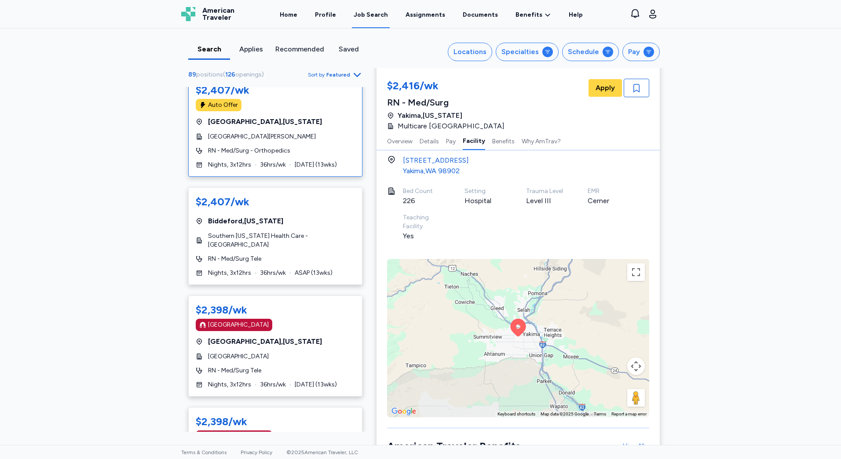
click at [312, 156] on div "$2,407/wk Auto Offer [GEOGRAPHIC_DATA] , [US_STATE] [GEOGRAPHIC_DATA][PERSON_NA…" at bounding box center [275, 126] width 174 height 101
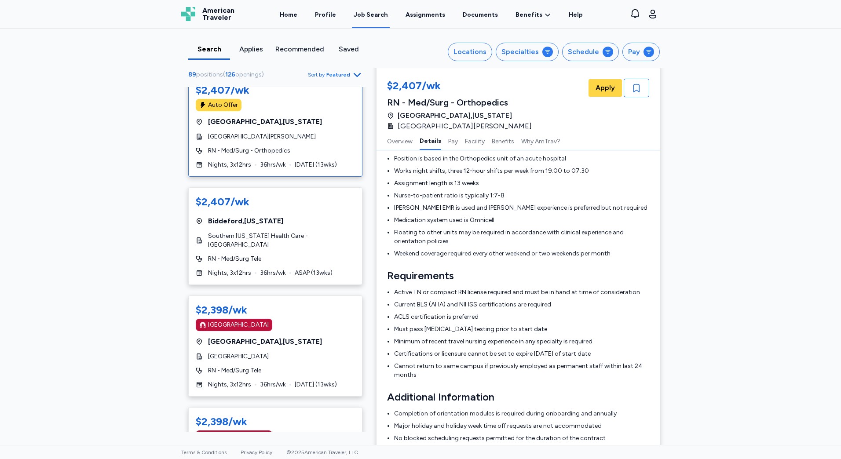
scroll to position [177, 0]
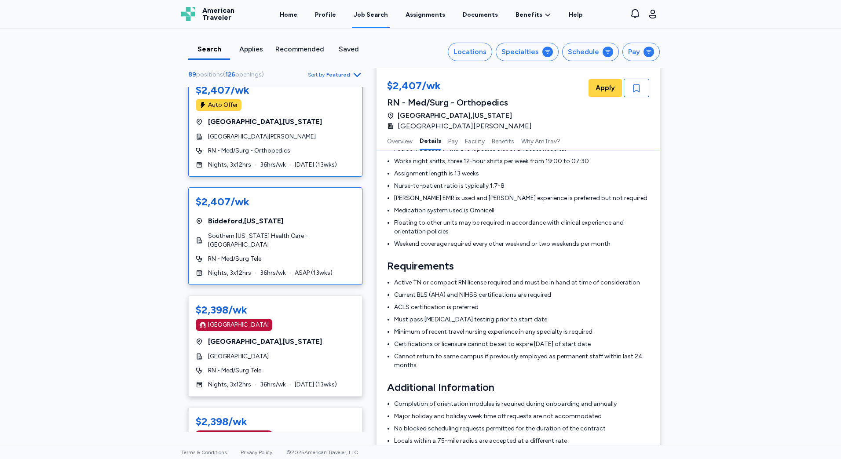
click at [342, 242] on div "$2,407/wk [GEOGRAPHIC_DATA] , [US_STATE] Southern [US_STATE] Health Care - [GEO…" at bounding box center [275, 236] width 174 height 98
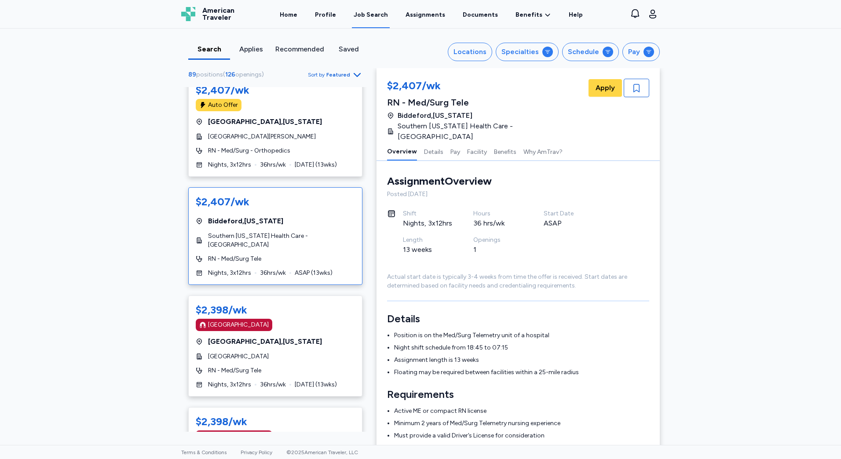
scroll to position [4133, 0]
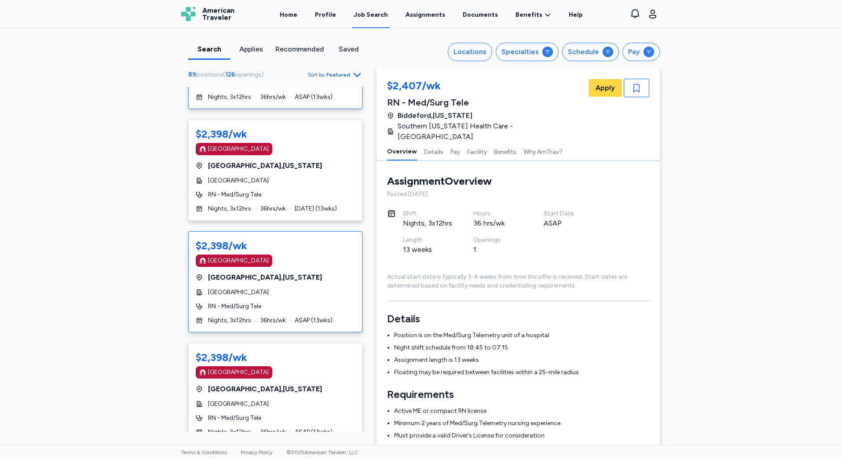
click at [307, 255] on div "[GEOGRAPHIC_DATA]" at bounding box center [275, 261] width 159 height 12
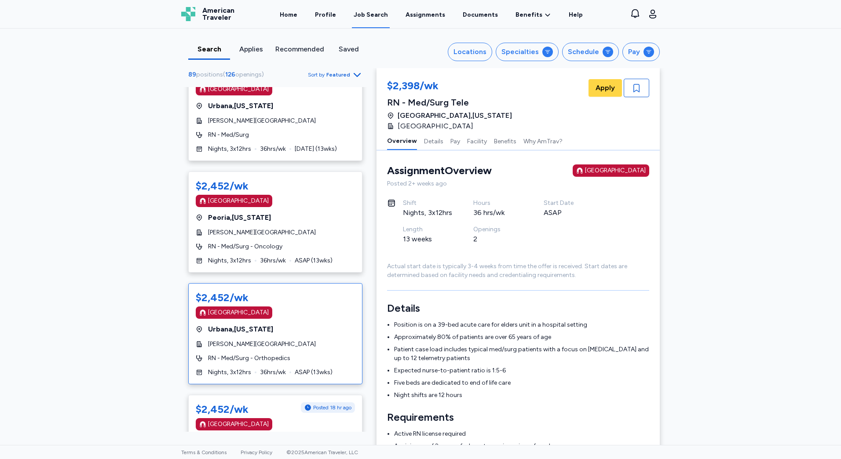
scroll to position [2023, 0]
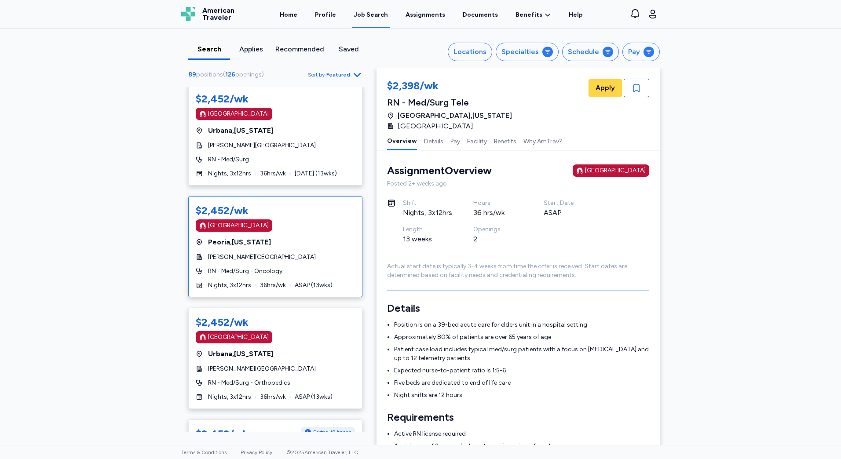
click at [278, 255] on span "[PERSON_NAME][GEOGRAPHIC_DATA]" at bounding box center [262, 257] width 108 height 9
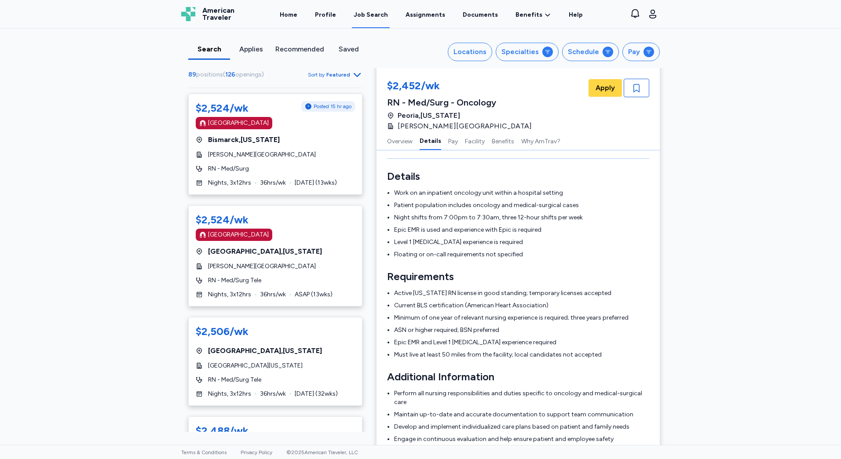
scroll to position [352, 0]
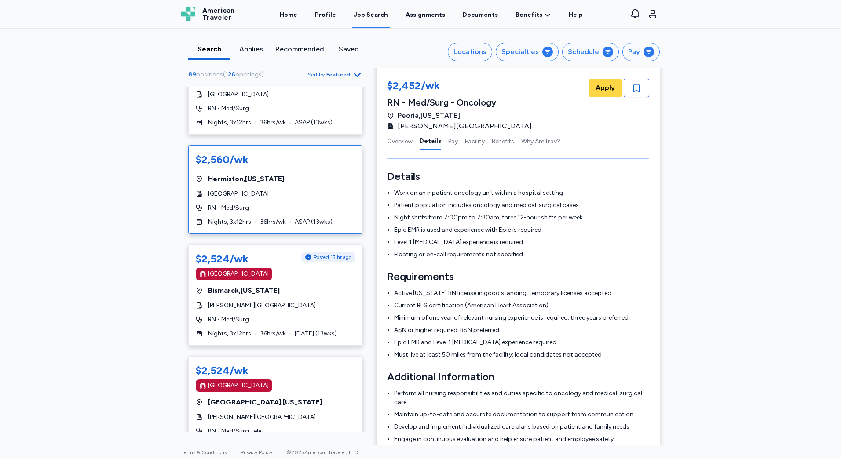
click at [317, 199] on div "$2,560/wk [GEOGRAPHIC_DATA] , [US_STATE] [GEOGRAPHIC_DATA] RN - Med/Surg Nights…" at bounding box center [275, 189] width 174 height 89
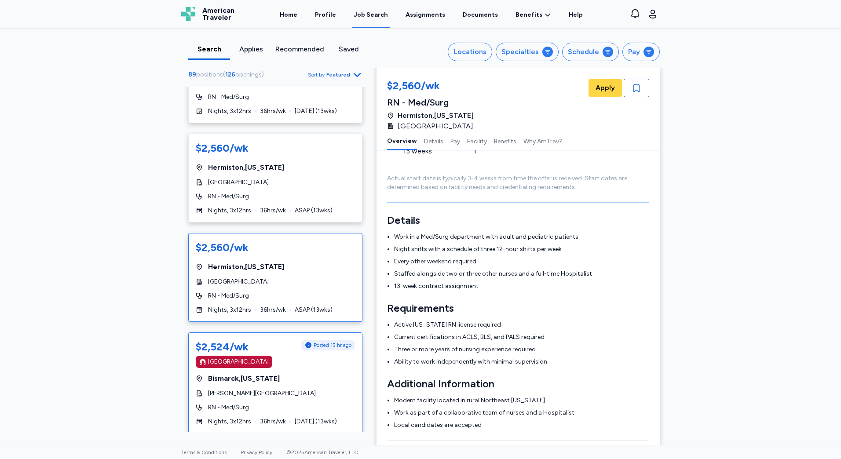
scroll to position [88, 0]
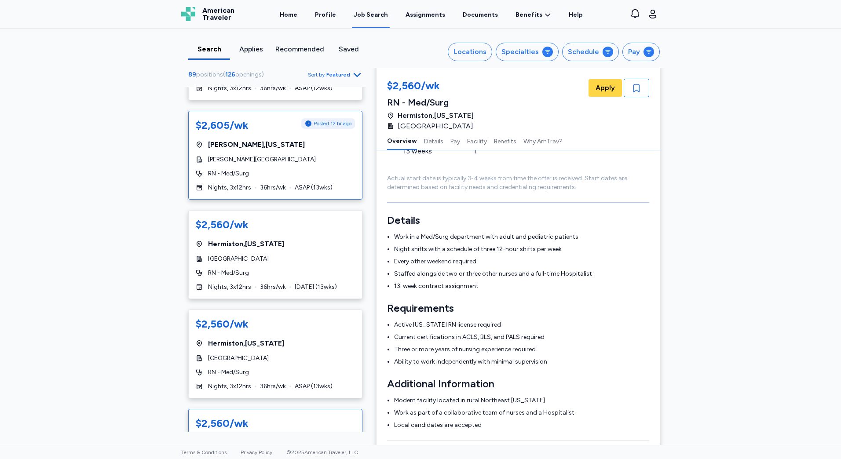
click at [242, 174] on span "RN - Med/Surg" at bounding box center [228, 173] width 41 height 9
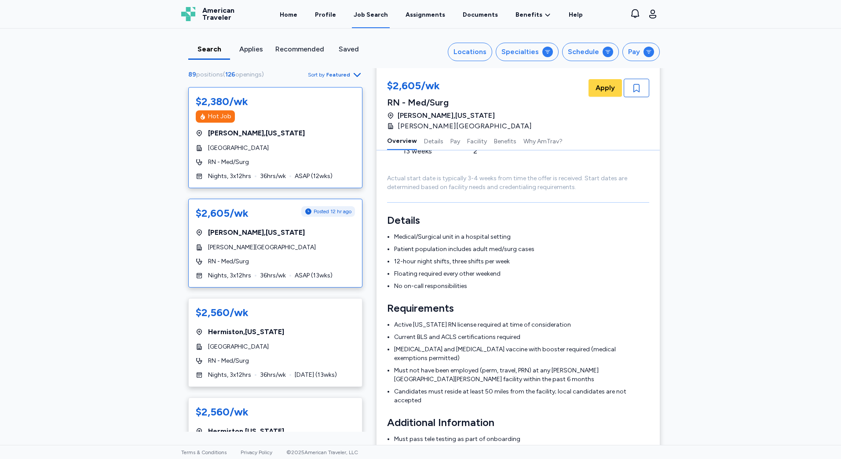
click at [328, 168] on div "$2,380/wk Hot Job Keene , [US_STATE][GEOGRAPHIC_DATA] RN - Med/Surg Nights, 3x1…" at bounding box center [275, 137] width 174 height 101
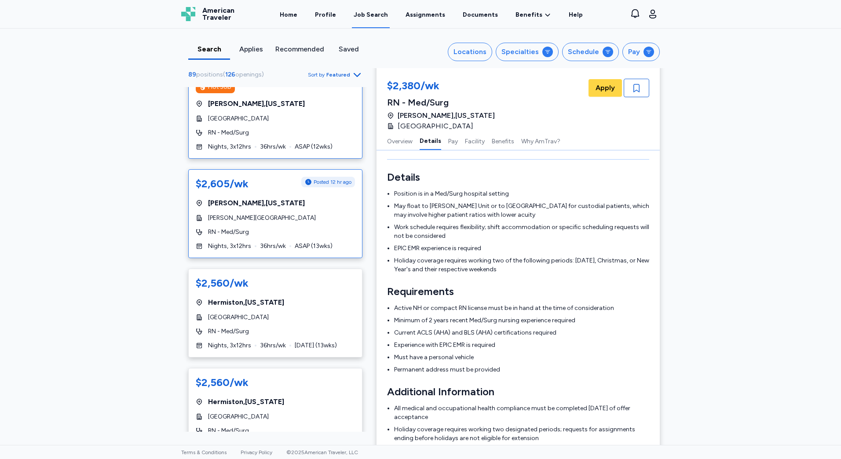
scroll to position [44, 0]
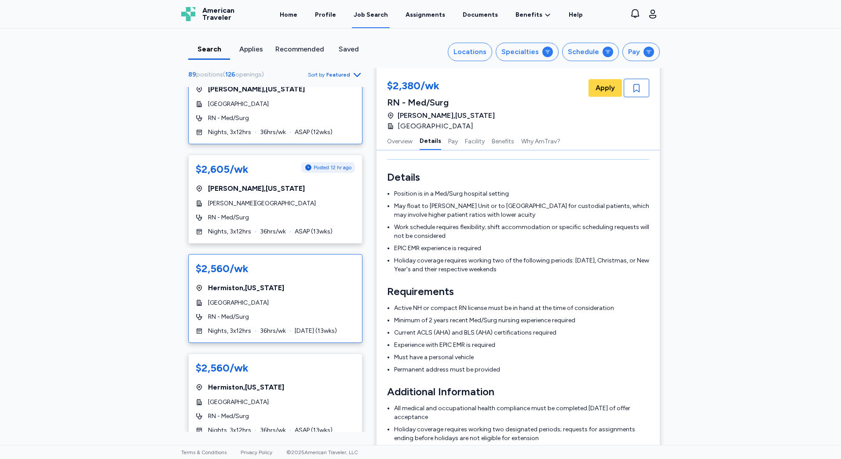
click at [269, 306] on span "[GEOGRAPHIC_DATA]" at bounding box center [238, 303] width 61 height 9
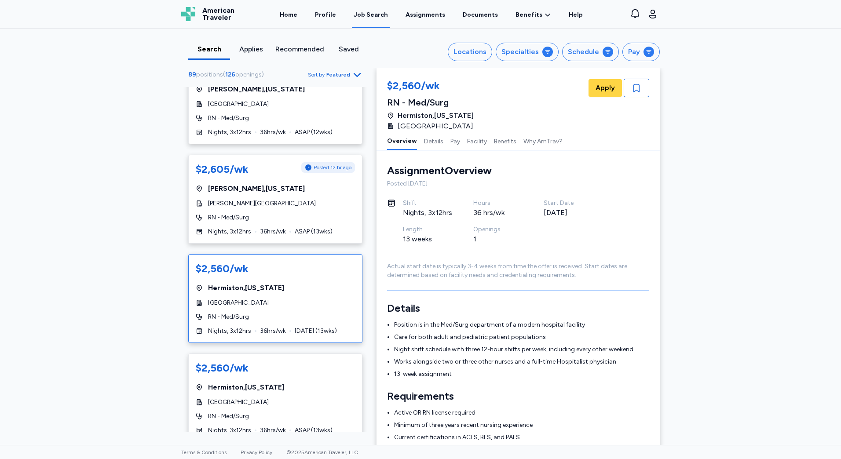
click at [276, 362] on div "$2,560/wk" at bounding box center [275, 368] width 159 height 14
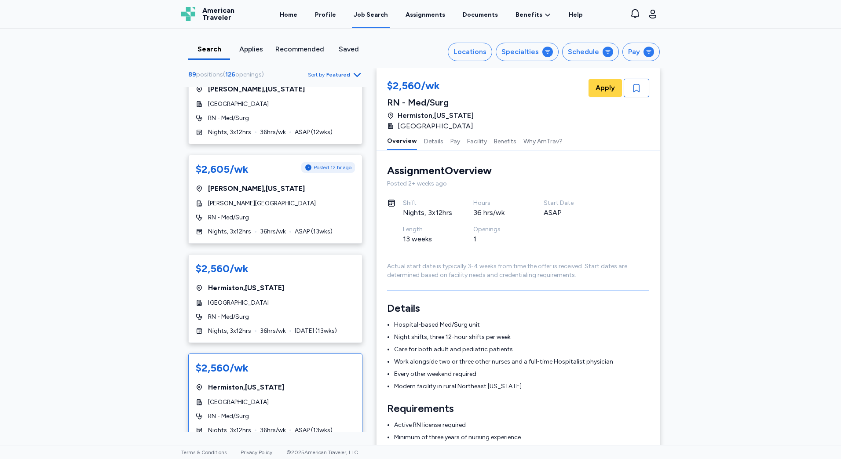
scroll to position [352, 0]
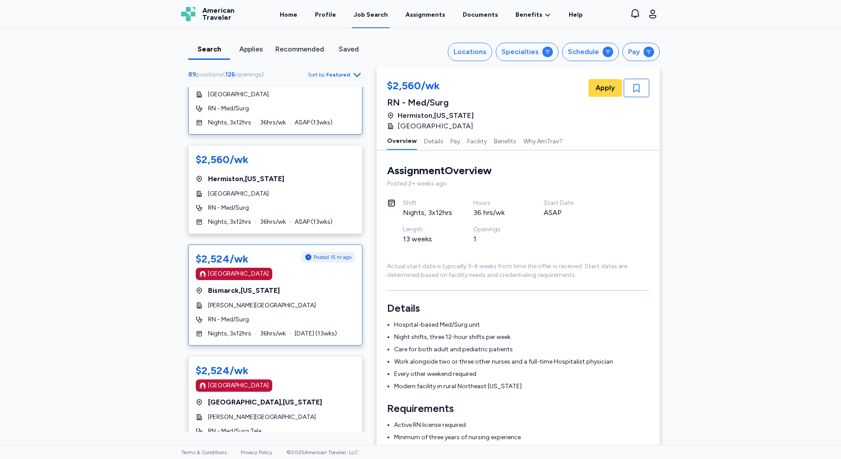
click at [270, 308] on span "[PERSON_NAME][GEOGRAPHIC_DATA]" at bounding box center [262, 305] width 108 height 9
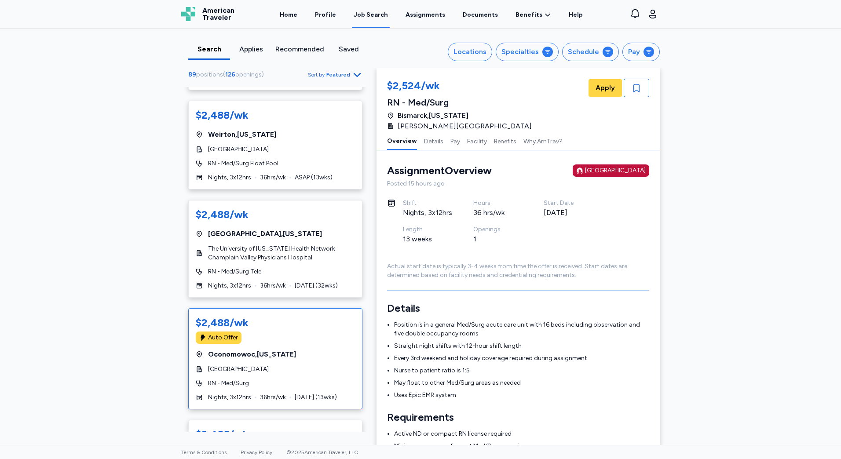
scroll to position [879, 0]
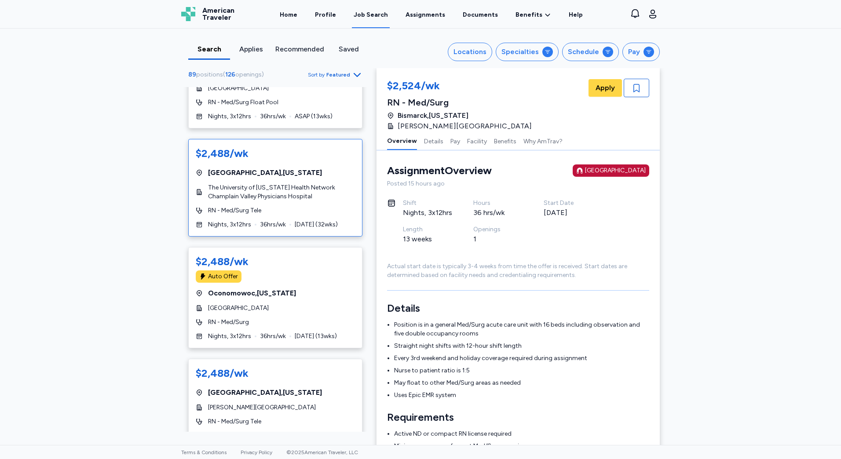
click at [310, 181] on div "$2,488/wk [GEOGRAPHIC_DATA] , [US_STATE] The University of [US_STATE] Health Ne…" at bounding box center [275, 188] width 174 height 98
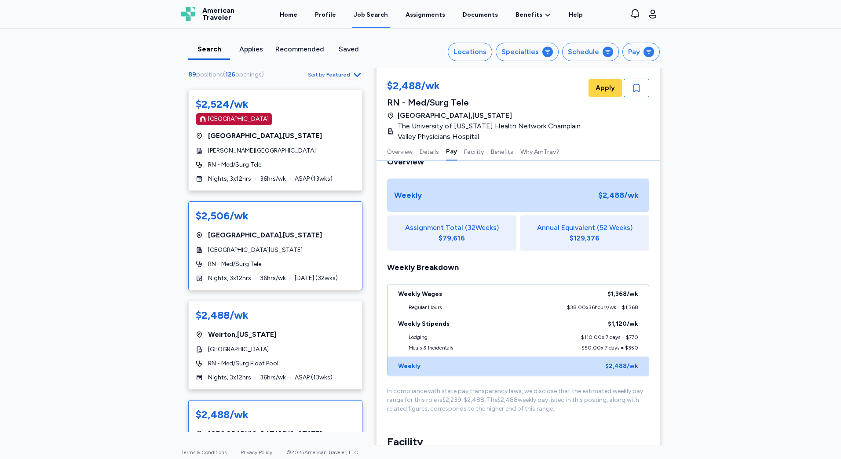
scroll to position [616, 0]
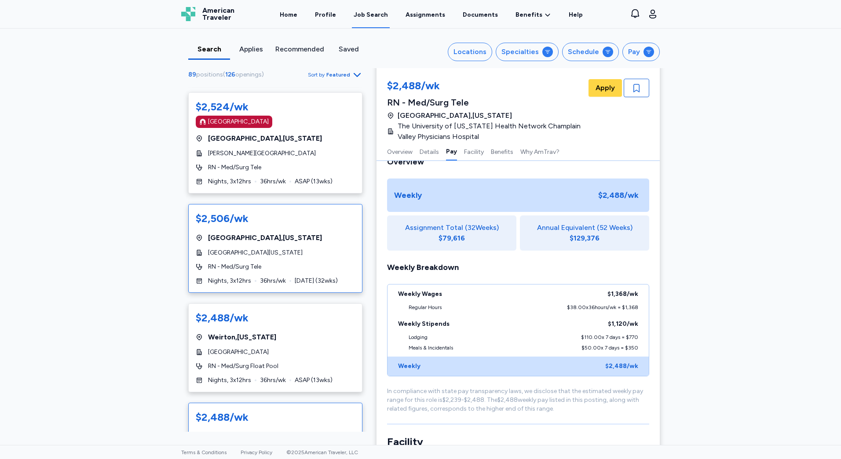
click at [304, 262] on div "$2,506/wk [GEOGRAPHIC_DATA] , [US_STATE][GEOGRAPHIC_DATA][US_STATE] RN - Med/Su…" at bounding box center [275, 248] width 174 height 89
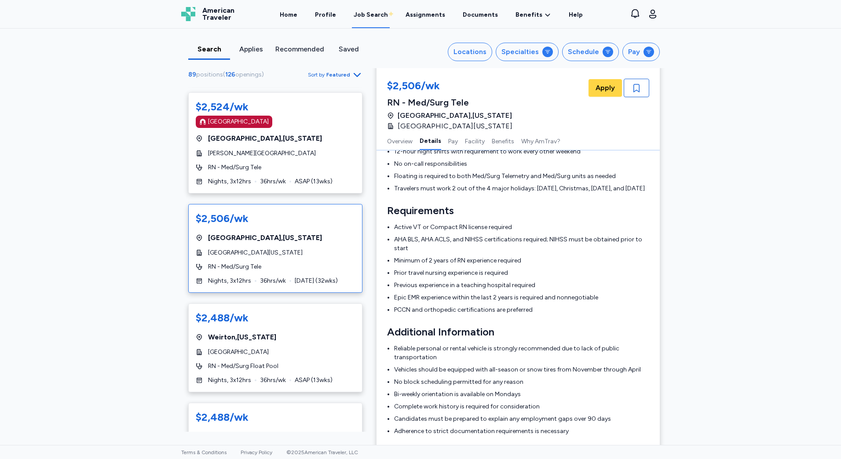
scroll to position [484, 0]
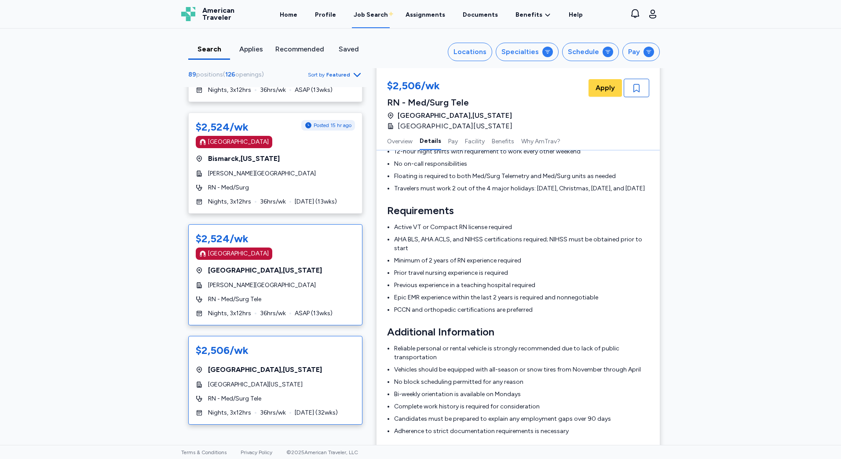
click at [323, 273] on div "[GEOGRAPHIC_DATA] , [US_STATE]" at bounding box center [275, 270] width 159 height 11
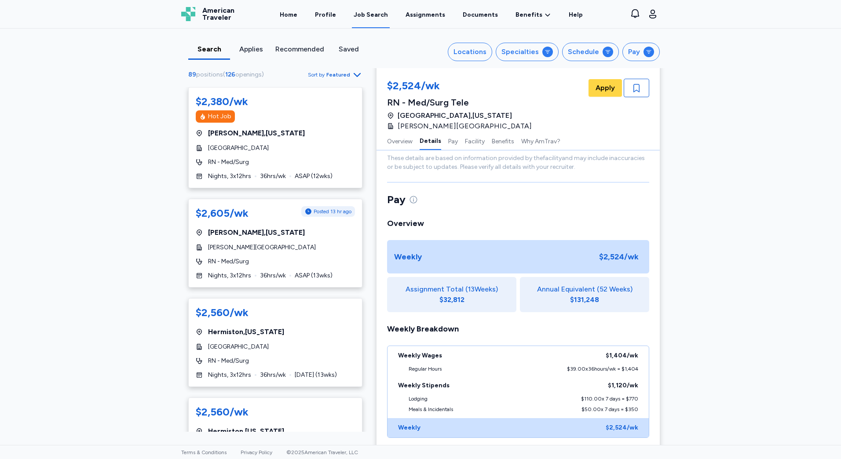
scroll to position [528, 0]
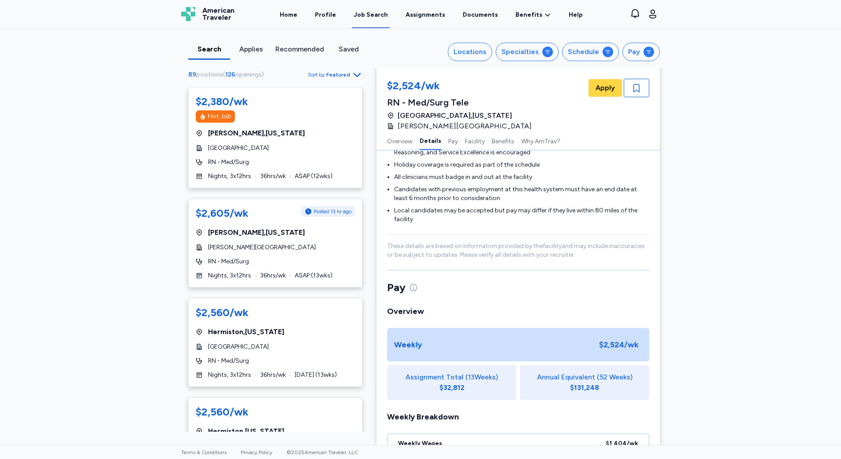
click at [361, 17] on div "Job Search" at bounding box center [371, 15] width 34 height 9
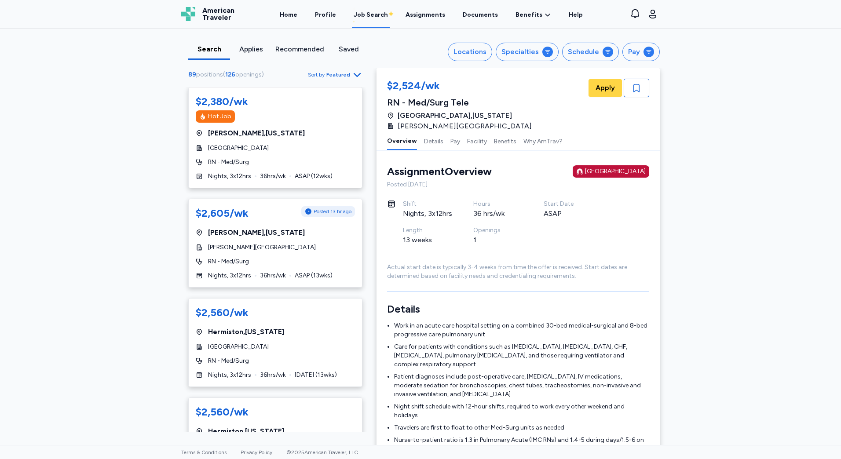
click at [375, 22] on link "Job Search" at bounding box center [371, 14] width 38 height 27
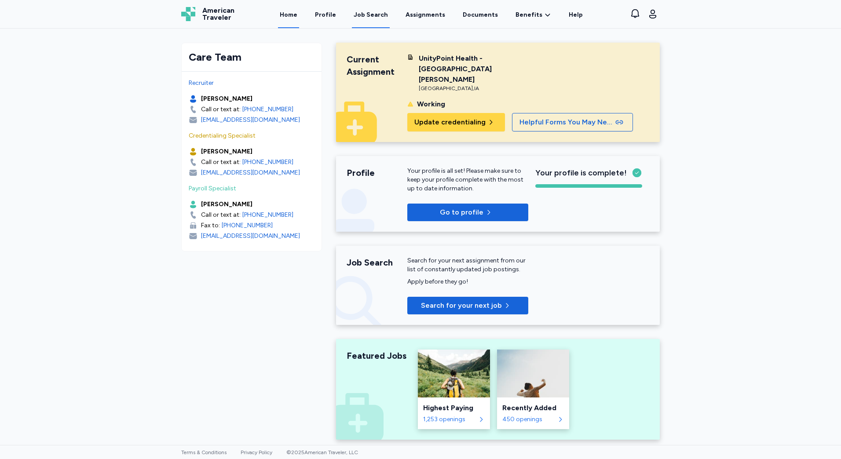
click at [366, 15] on div "Job Search" at bounding box center [371, 15] width 34 height 9
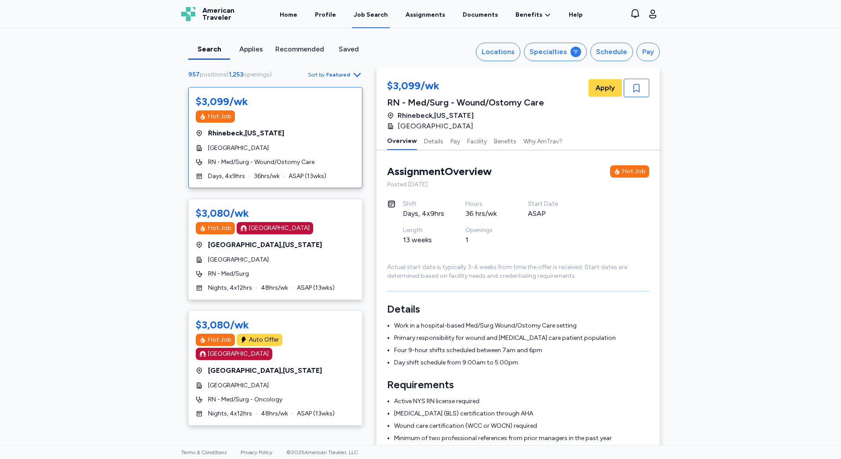
click at [283, 173] on div "Days, 4x9hrs 36 hrs/wk ASAP ( 13 wks)" at bounding box center [275, 176] width 159 height 9
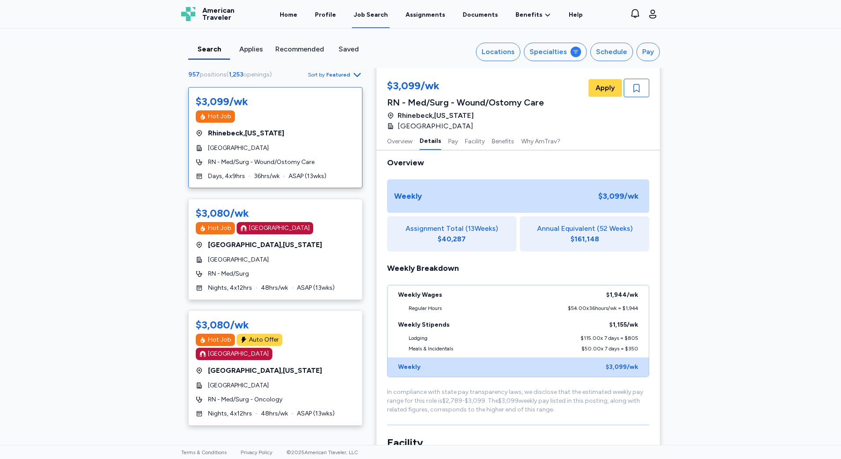
scroll to position [528, 0]
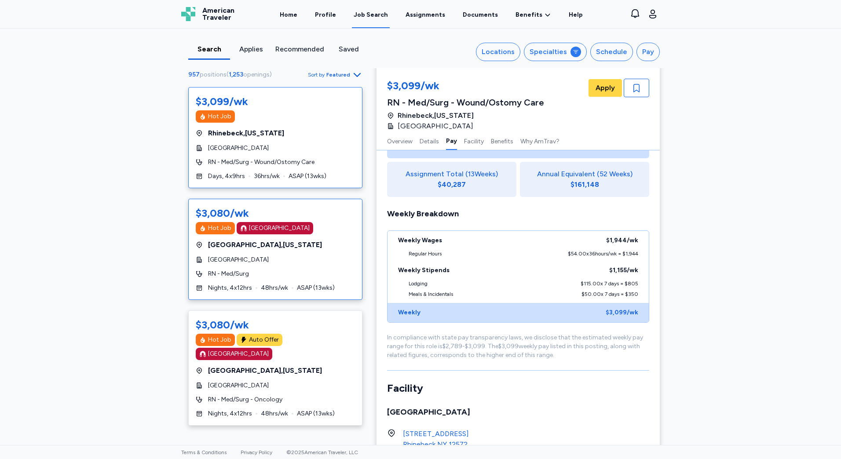
click at [301, 279] on div "$3,080/wk Hot Job [GEOGRAPHIC_DATA] [GEOGRAPHIC_DATA] , [US_STATE][GEOGRAPHIC_D…" at bounding box center [275, 249] width 174 height 101
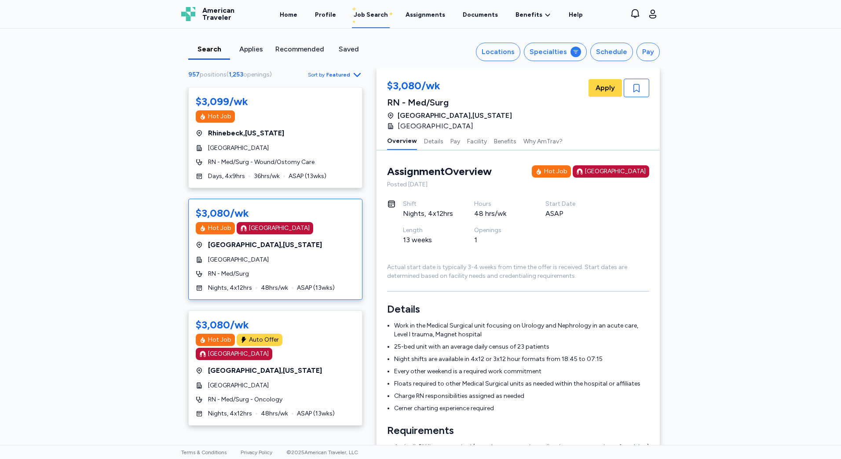
click at [368, 10] on link "Job Search" at bounding box center [371, 14] width 38 height 27
click at [534, 47] on div "Specialties" at bounding box center [547, 52] width 37 height 11
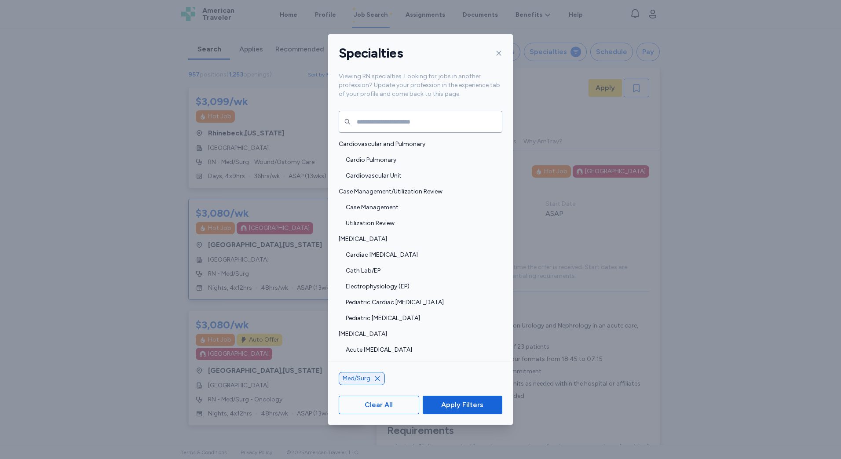
click at [493, 61] on div "Specialties" at bounding box center [420, 53] width 185 height 38
click at [497, 56] on icon at bounding box center [498, 53] width 7 height 7
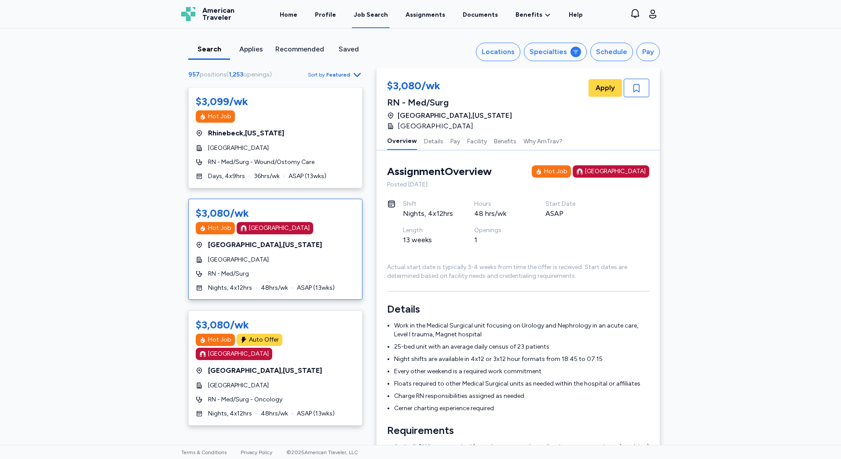
click at [548, 63] on div "Search Applies Recommended Saved Locations Specialties Schedule Pay 957 positio…" at bounding box center [420, 49] width 492 height 40
click at [549, 51] on div "Specialties" at bounding box center [547, 52] width 37 height 11
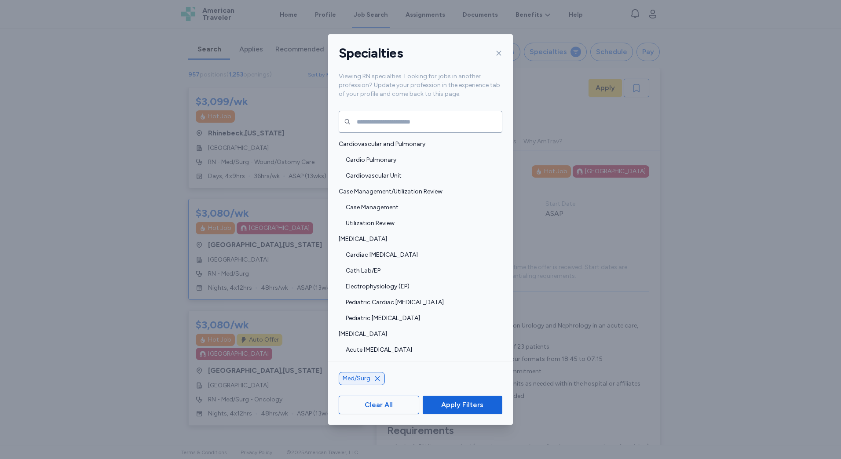
drag, startPoint x: 519, startPoint y: 101, endPoint x: 584, endPoint y: 85, distance: 67.3
click at [520, 101] on div "Specialties Viewing RN specialties. Looking for jobs in another profession? Upd…" at bounding box center [420, 229] width 841 height 459
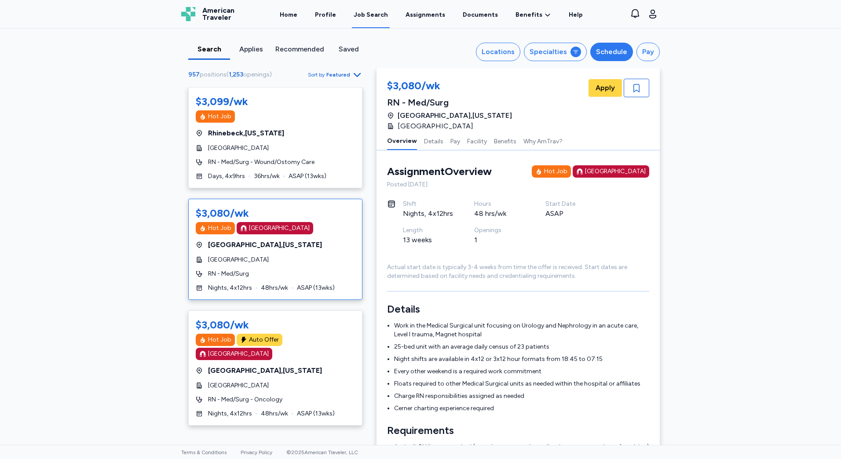
click at [604, 47] on div "Schedule" at bounding box center [611, 52] width 31 height 11
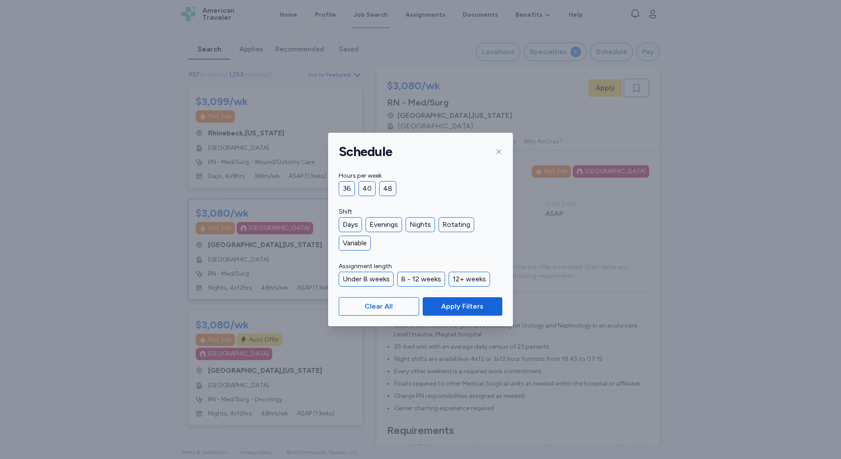
click at [347, 179] on label "Hours per week" at bounding box center [421, 176] width 164 height 11
click at [348, 182] on div "36" at bounding box center [347, 188] width 16 height 15
click at [409, 224] on div "Nights" at bounding box center [419, 224] width 29 height 15
click at [455, 299] on button "Apply Filters" at bounding box center [463, 306] width 80 height 18
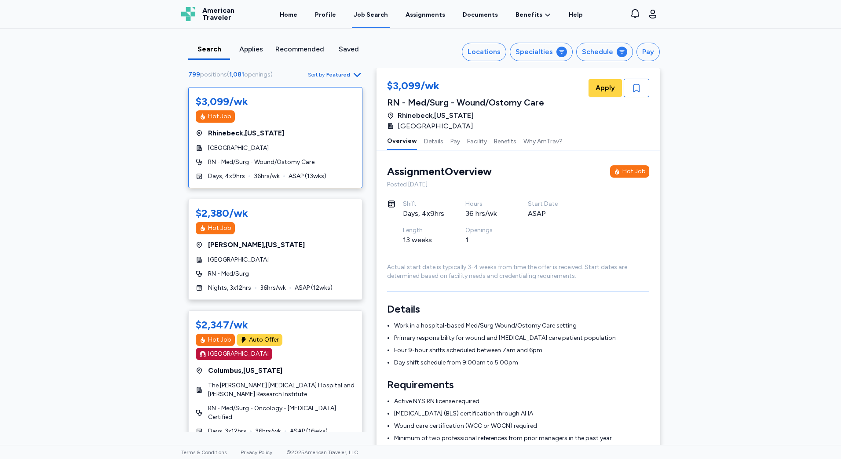
scroll to position [1, 0]
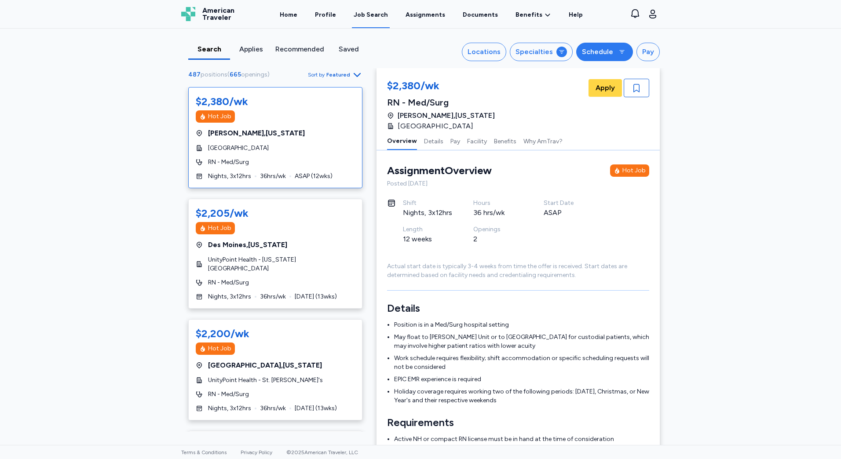
click at [608, 56] on div "Schedule" at bounding box center [597, 52] width 31 height 11
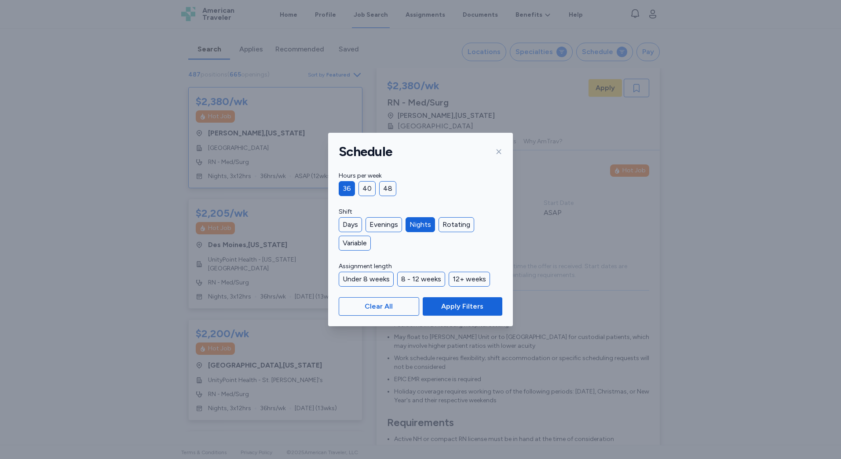
click at [543, 253] on div "Schedule Hours per week 36 40 48 Shift Days Evenings Nights Rotating Variable A…" at bounding box center [420, 229] width 841 height 459
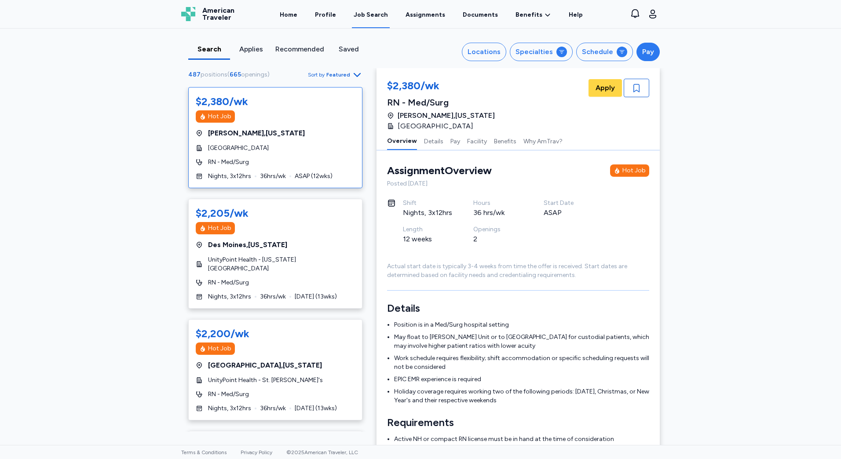
click at [645, 58] on button "Pay" at bounding box center [647, 52] width 23 height 18
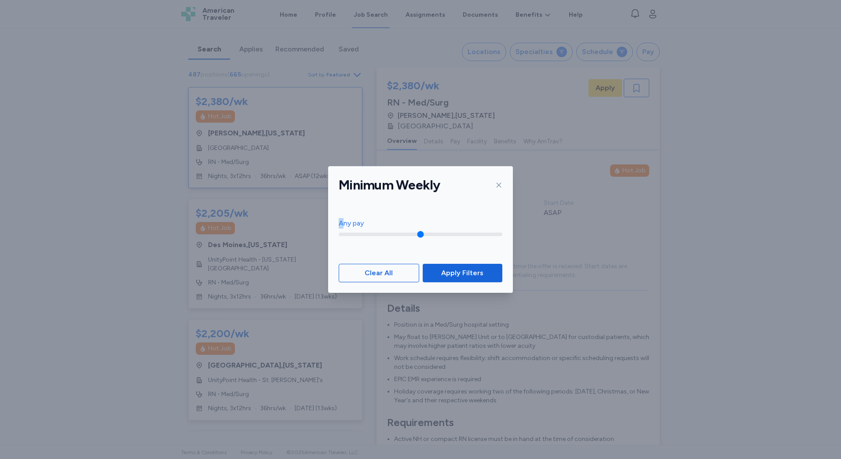
click at [343, 230] on div "Any pay" at bounding box center [421, 228] width 164 height 21
drag, startPoint x: 343, startPoint y: 230, endPoint x: 409, endPoint y: 236, distance: 66.6
click at [401, 235] on input "range" at bounding box center [421, 235] width 164 height 4
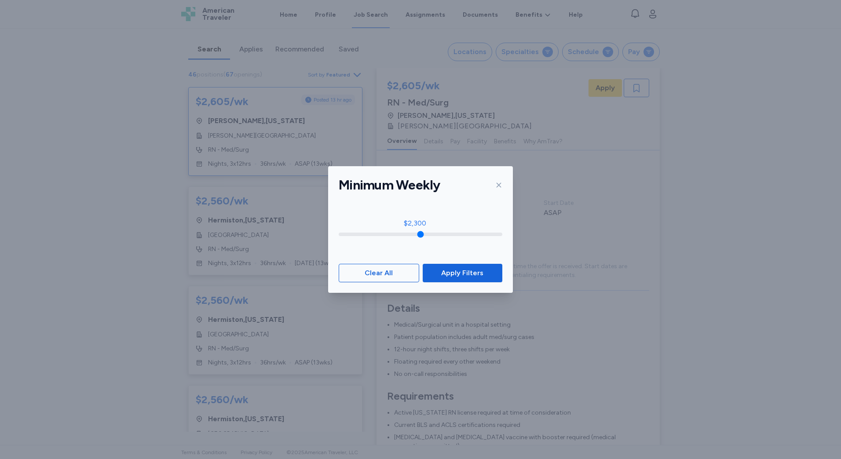
drag, startPoint x: 419, startPoint y: 237, endPoint x: 414, endPoint y: 240, distance: 5.5
type input "****"
click at [414, 236] on input "range" at bounding box center [421, 235] width 164 height 4
click at [443, 274] on span "Apply Filters" at bounding box center [462, 273] width 42 height 11
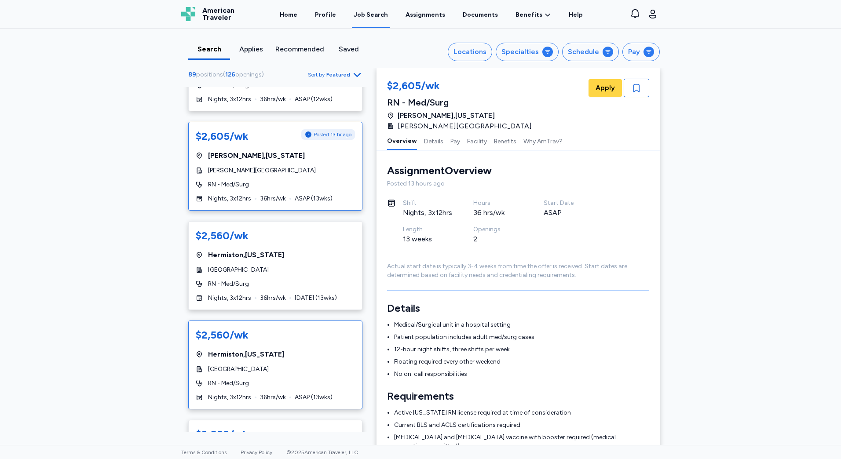
scroll to position [176, 0]
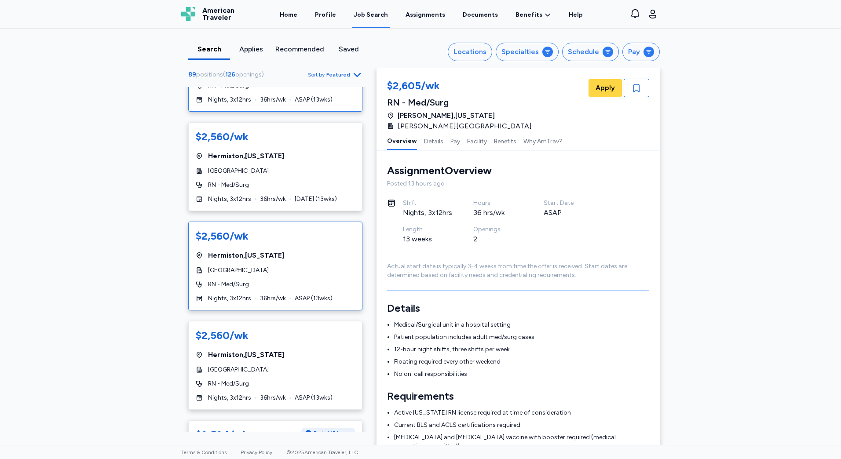
click at [311, 286] on div "RN - Med/Surg" at bounding box center [275, 284] width 159 height 9
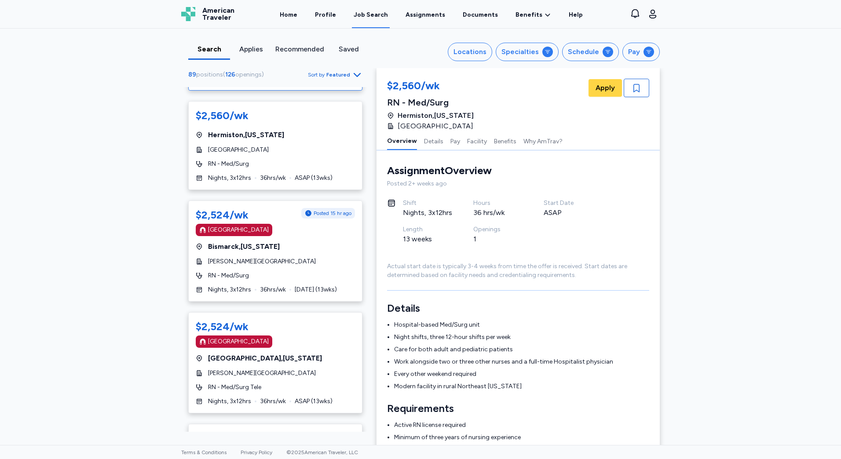
click at [311, 286] on span "[DATE] ( 13 wks)" at bounding box center [316, 289] width 42 height 9
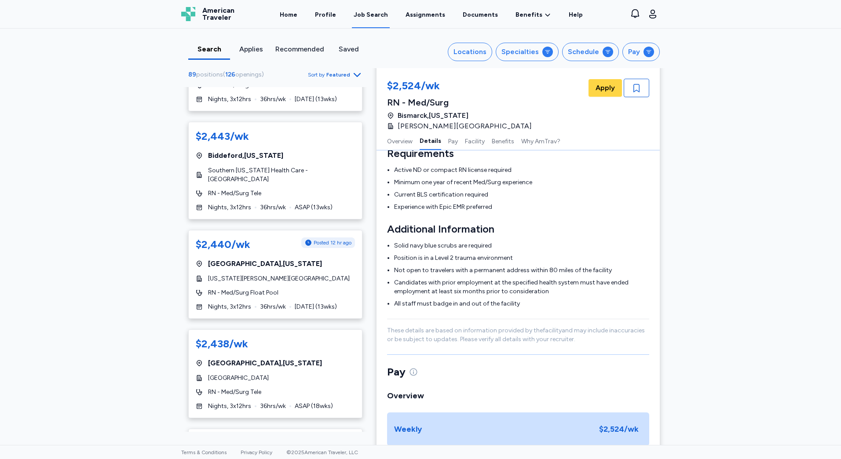
scroll to position [3078, 0]
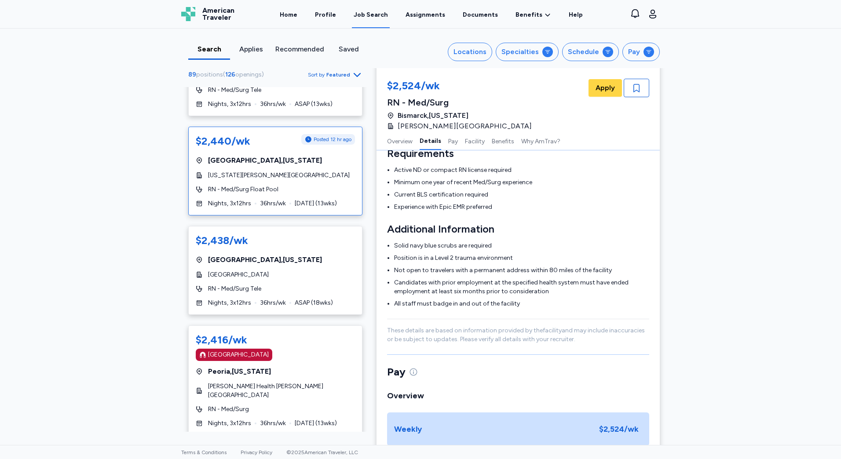
click at [307, 190] on div "$2,440/wk Posted 12 hr ago [GEOGRAPHIC_DATA] , [US_STATE][GEOGRAPHIC_DATA][US_S…" at bounding box center [275, 171] width 174 height 89
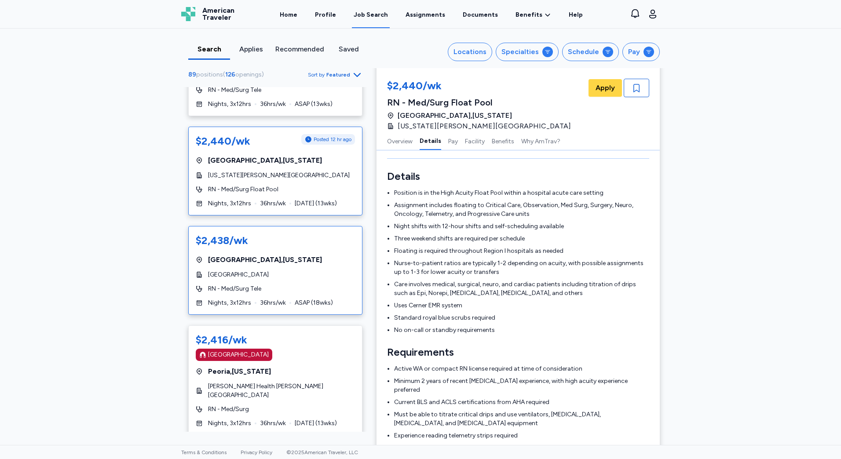
scroll to position [3122, 0]
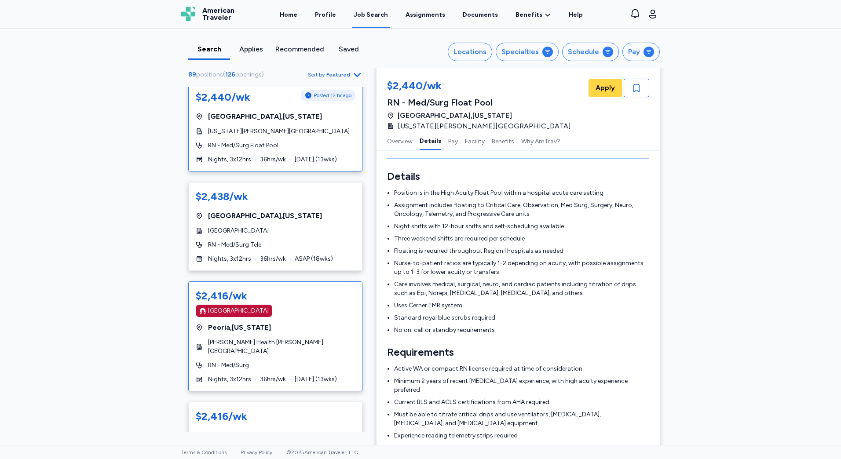
click at [324, 332] on div "[GEOGRAPHIC_DATA] , [US_STATE]" at bounding box center [275, 327] width 159 height 11
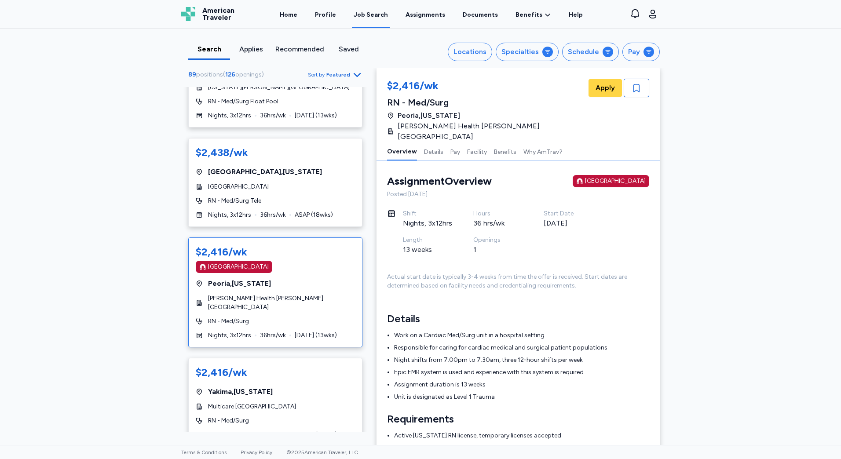
scroll to position [3342, 0]
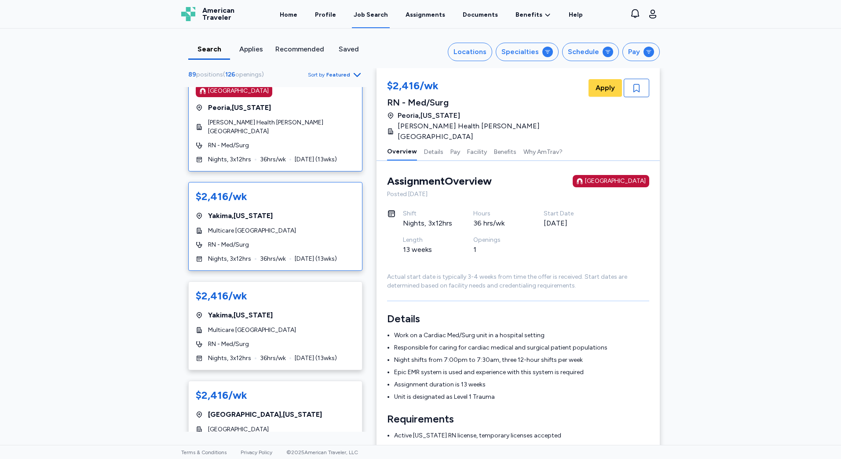
click at [324, 268] on div "$2,416/wk Yakima , [US_STATE] Multicare [GEOGRAPHIC_DATA] RN - Med/Surg Nights,…" at bounding box center [275, 226] width 174 height 89
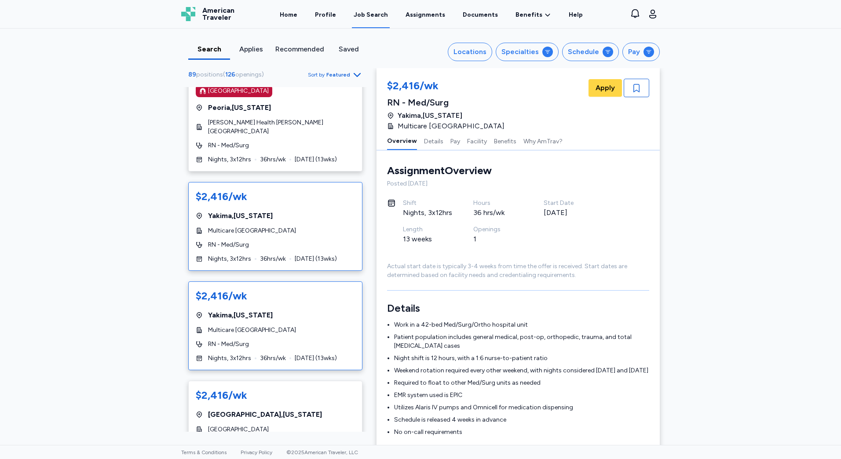
click at [284, 310] on div "Yakima , [US_STATE]" at bounding box center [275, 315] width 159 height 11
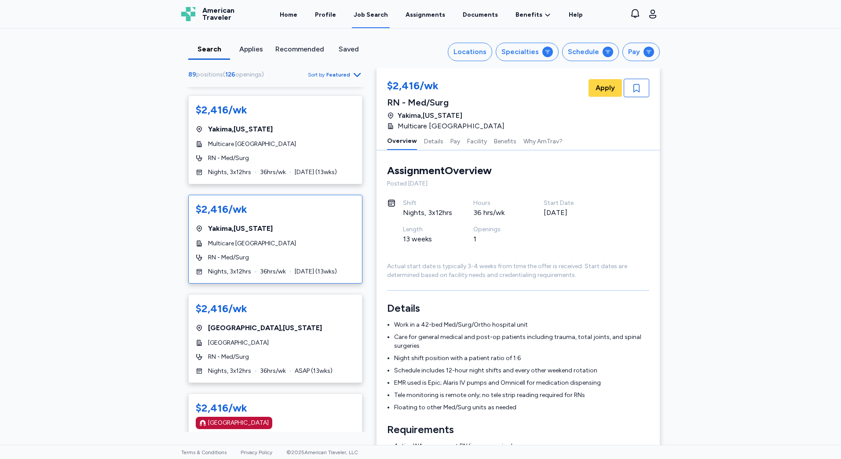
scroll to position [3517, 0]
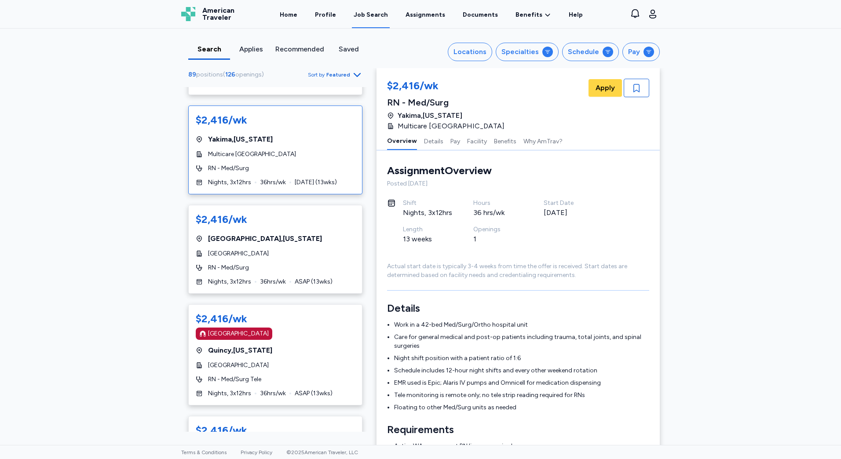
click at [284, 310] on div "$2,416/wk [GEOGRAPHIC_DATA] [GEOGRAPHIC_DATA] , [US_STATE] Blessing Hospital RN…" at bounding box center [275, 354] width 174 height 101
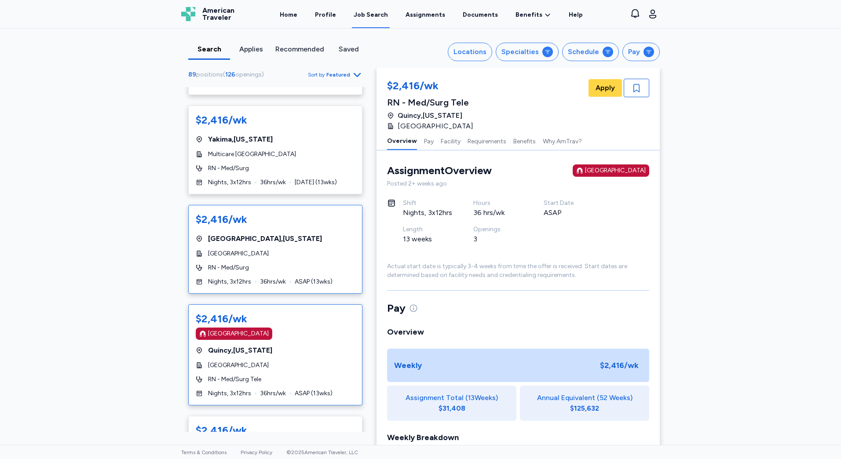
click at [299, 266] on div "RN - Med/Surg" at bounding box center [275, 267] width 159 height 9
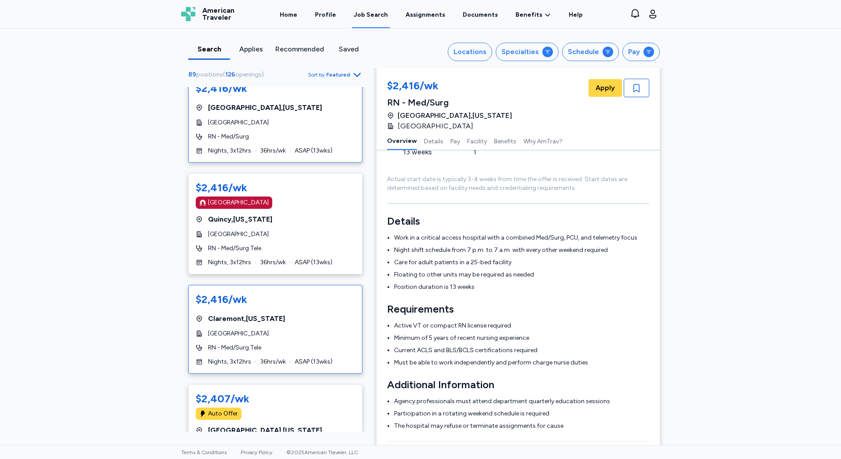
scroll to position [3649, 0]
click at [297, 284] on div "$2,416/wk [GEOGRAPHIC_DATA] , [US_STATE][GEOGRAPHIC_DATA] RN - Med/Surg Tele Ni…" at bounding box center [275, 328] width 174 height 89
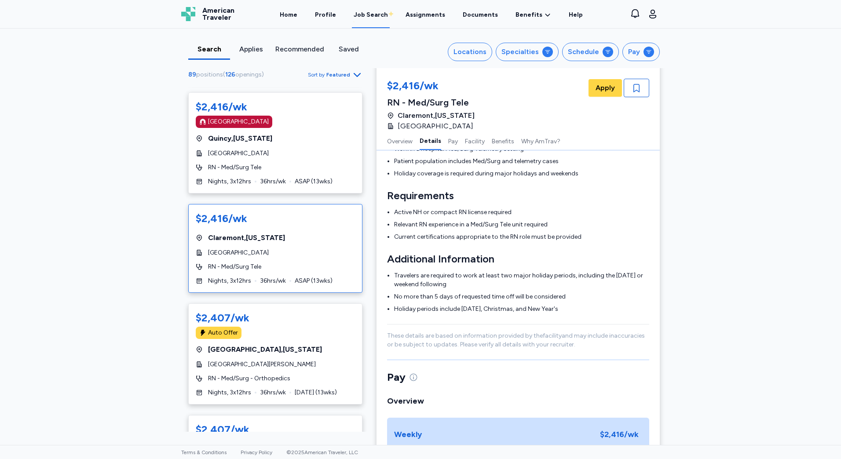
scroll to position [3781, 0]
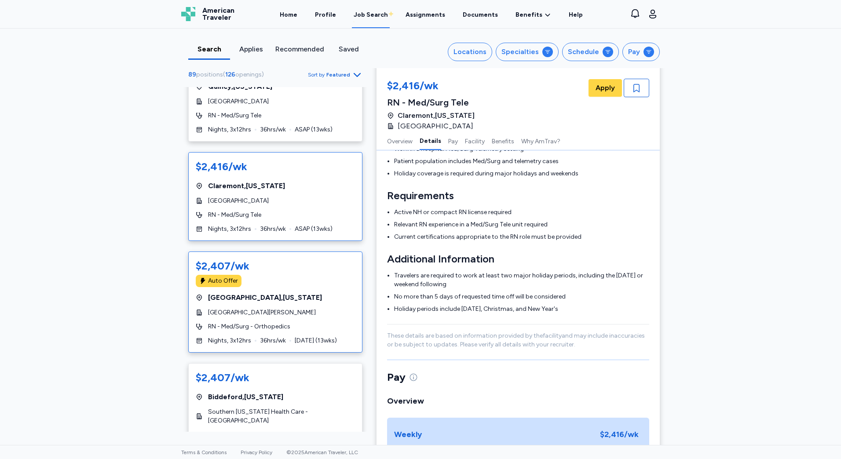
click at [314, 296] on div "[GEOGRAPHIC_DATA] , [US_STATE]" at bounding box center [275, 297] width 159 height 11
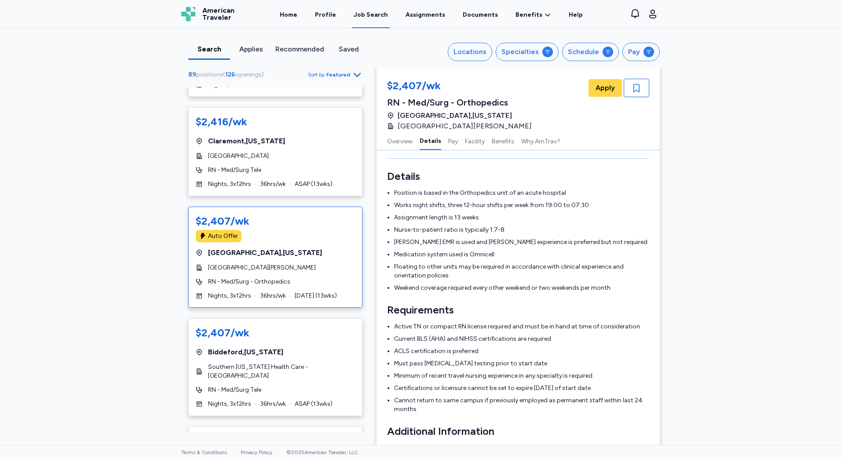
scroll to position [3869, 0]
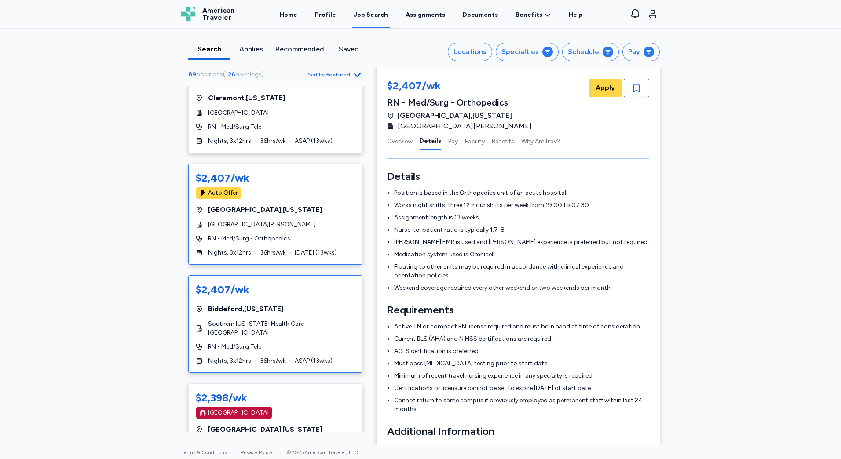
click at [334, 310] on div "[GEOGRAPHIC_DATA] , [US_STATE]" at bounding box center [275, 309] width 159 height 11
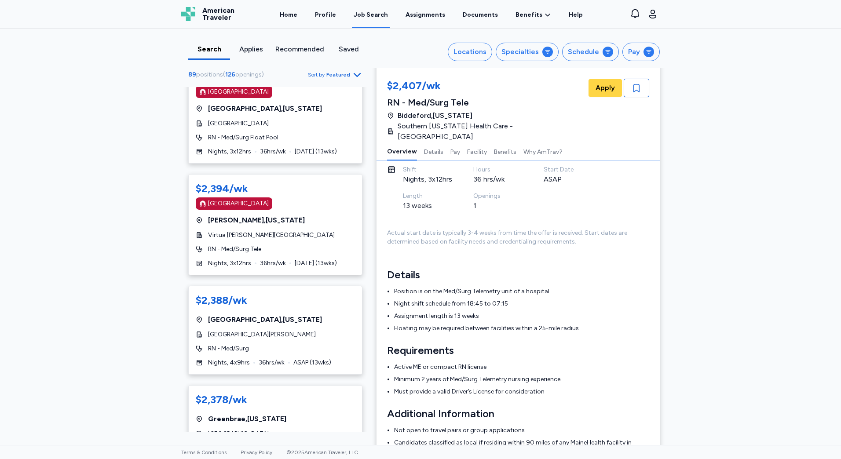
scroll to position [5012, 0]
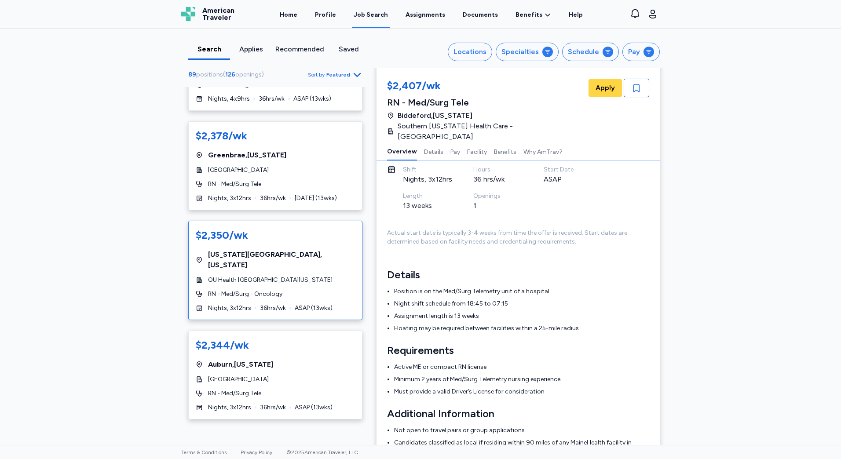
click at [298, 290] on div "RN - Med/Surg - Oncology" at bounding box center [275, 294] width 159 height 9
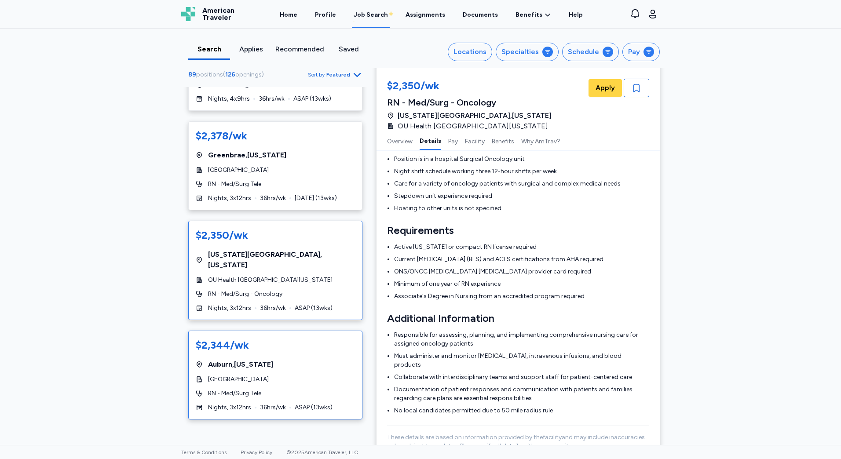
scroll to position [177, 0]
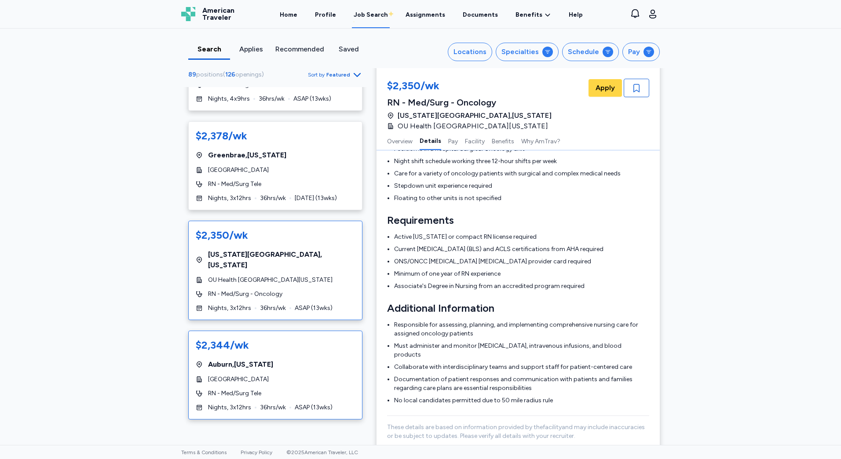
click at [309, 338] on div "$2,344/wk" at bounding box center [275, 345] width 159 height 14
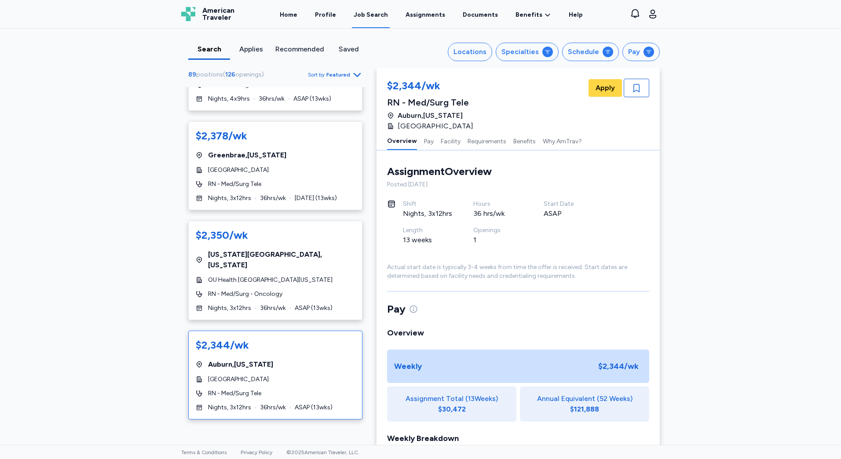
click at [357, 415] on div "$2,380/wk Hot Job Keene , [US_STATE][GEOGRAPHIC_DATA] RN - Med/Surg Nights, 3x1…" at bounding box center [275, 259] width 188 height 345
click at [352, 430] on icon "Go to next 50 jobs" at bounding box center [357, 435] width 11 height 11
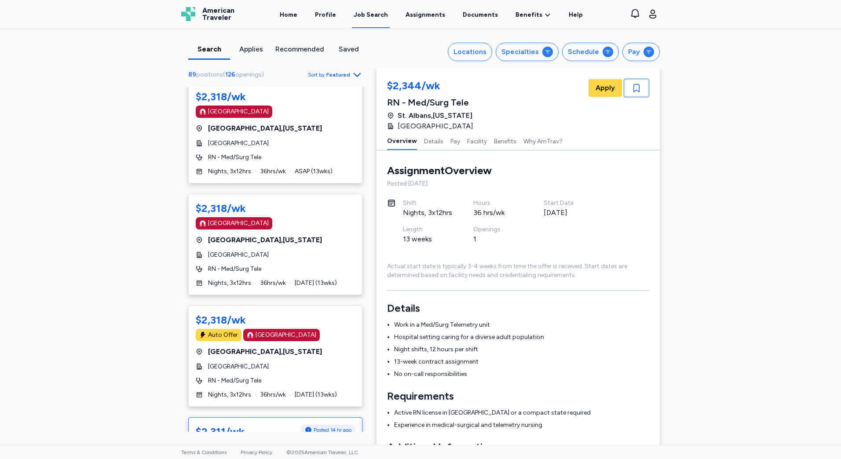
scroll to position [791, 0]
